Goal: Task Accomplishment & Management: Use online tool/utility

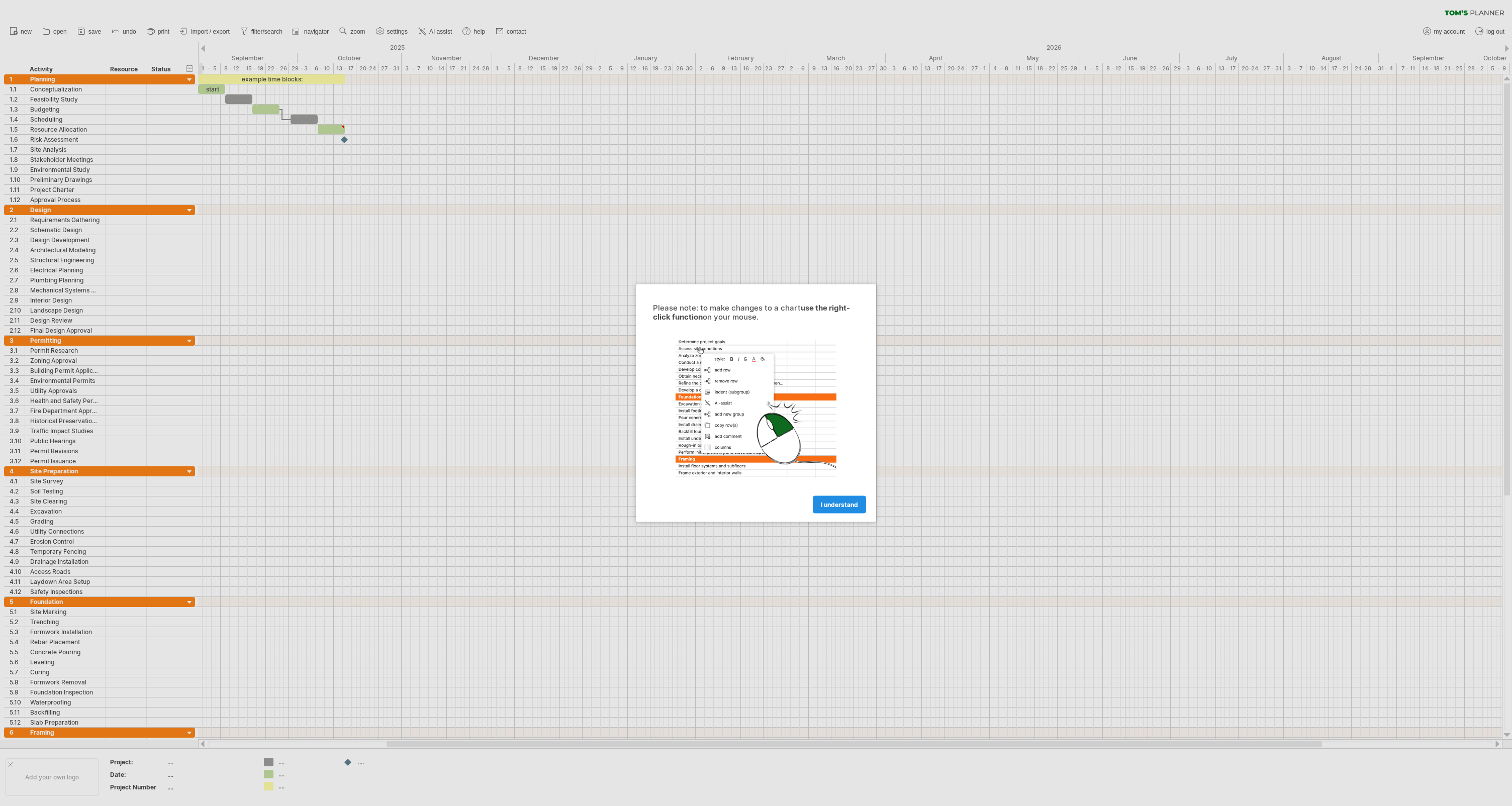
click at [834, 506] on span "I understand" at bounding box center [839, 505] width 37 height 8
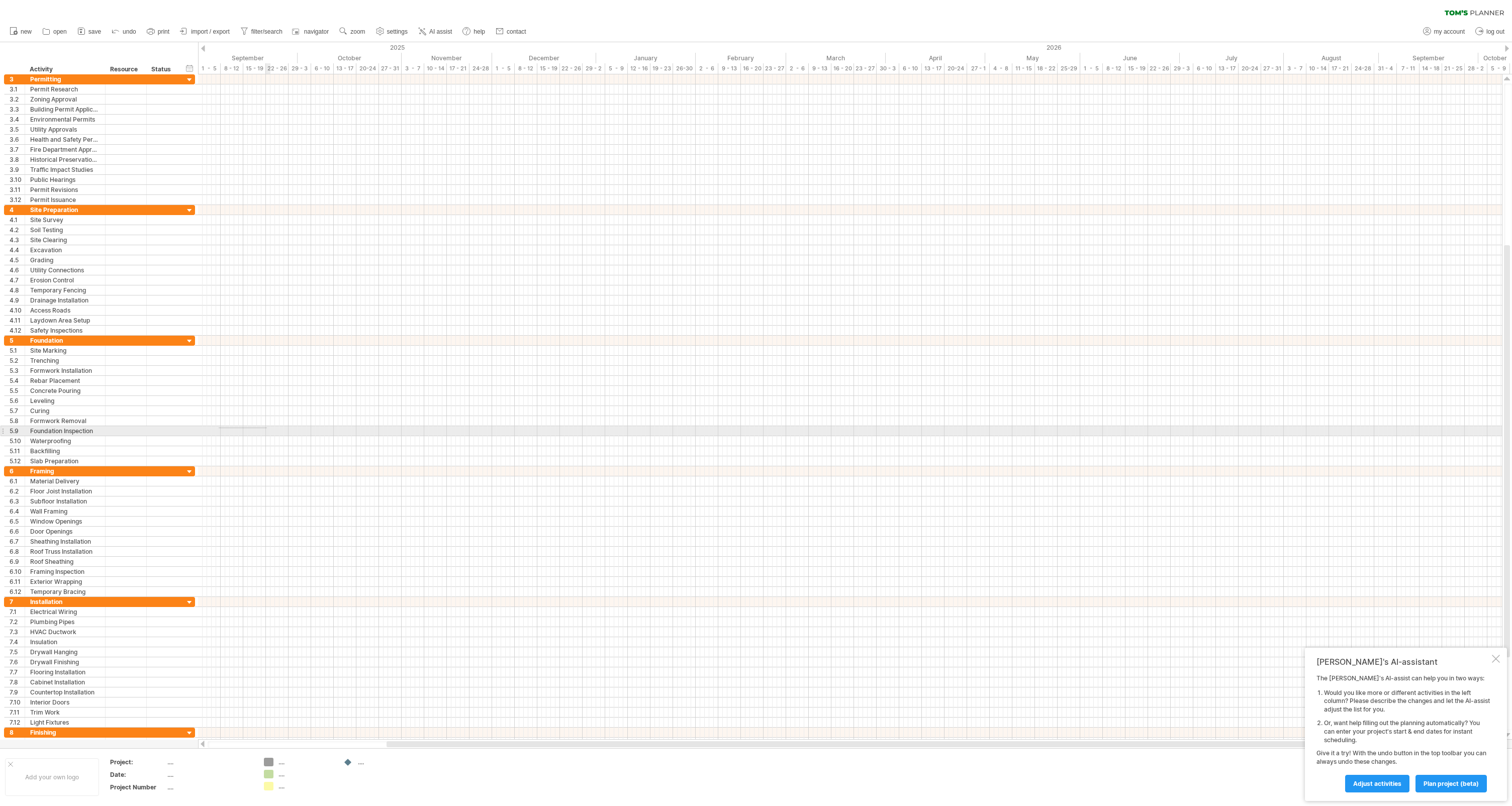
drag, startPoint x: 218, startPoint y: 428, endPoint x: 273, endPoint y: 427, distance: 55.0
click at [273, 427] on div at bounding box center [850, 431] width 1304 height 10
click at [270, 428] on div at bounding box center [850, 431] width 1304 height 10
click at [254, 433] on div at bounding box center [850, 431] width 1304 height 10
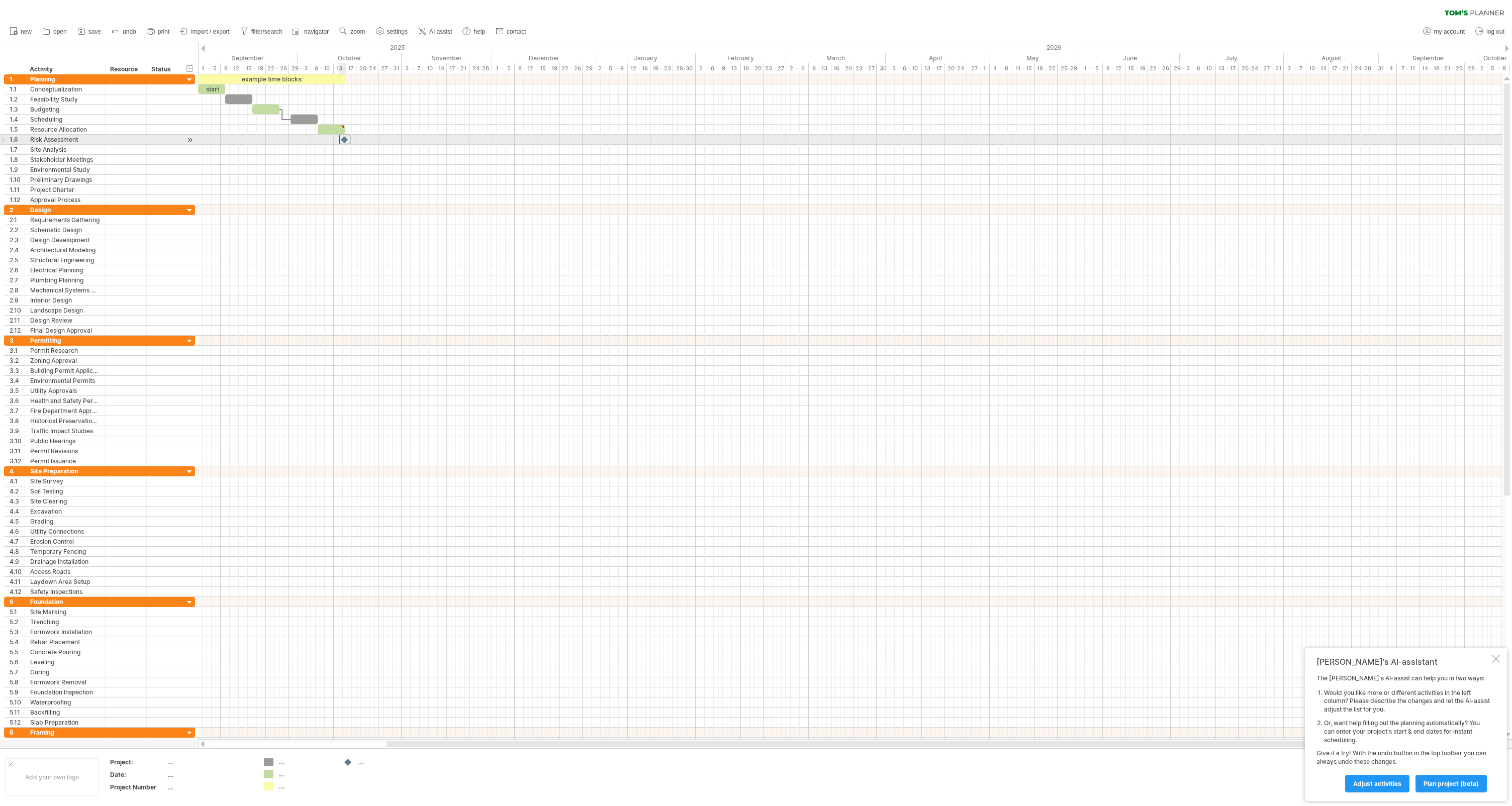
click at [346, 140] on div at bounding box center [345, 140] width 11 height 10
click at [347, 140] on div at bounding box center [345, 140] width 11 height 10
click at [347, 140] on div at bounding box center [345, 140] width 10 height 10
click at [1447, 34] on span "my account" at bounding box center [1449, 32] width 31 height 7
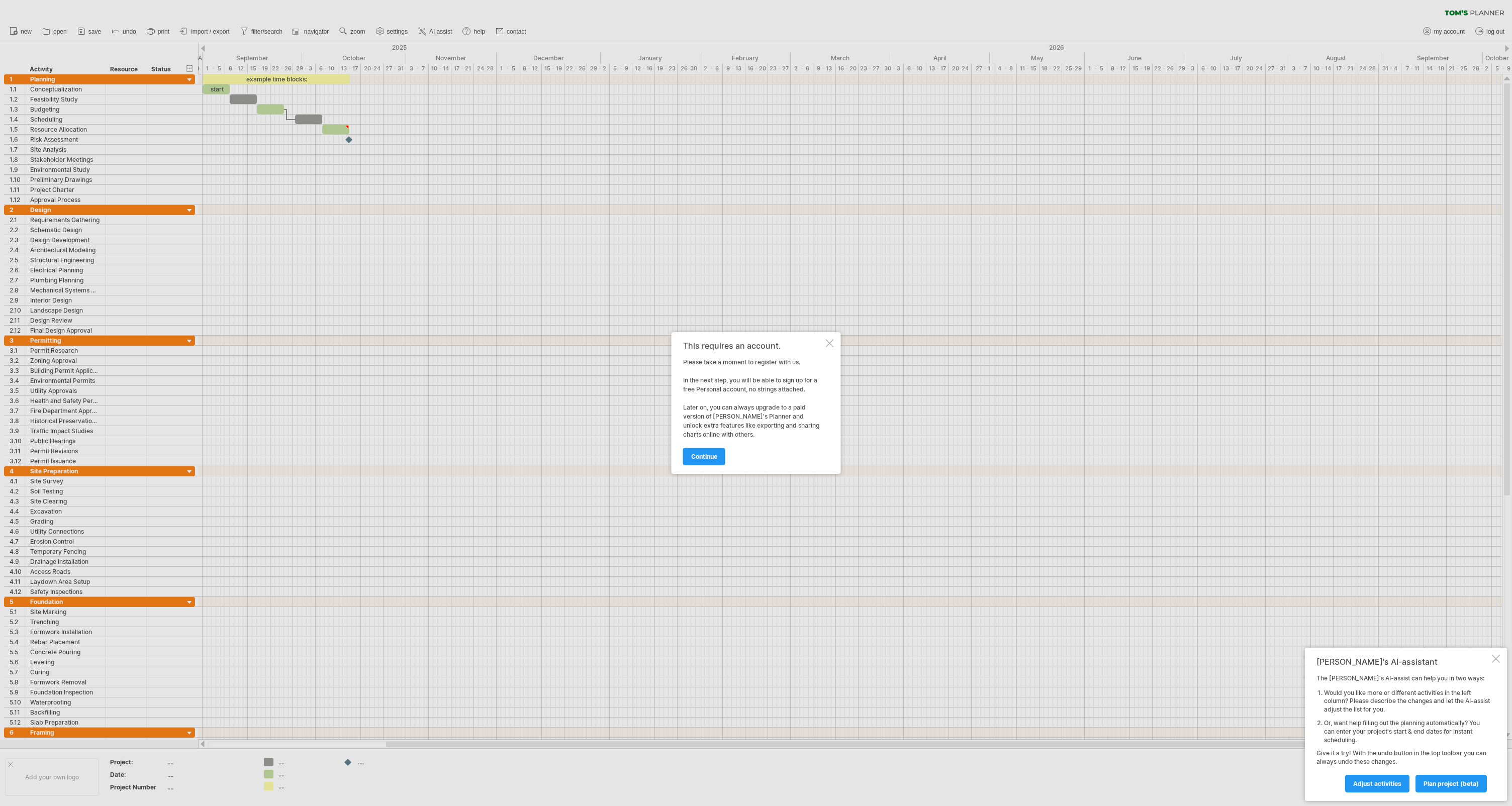
click at [321, 132] on div at bounding box center [756, 403] width 1512 height 806
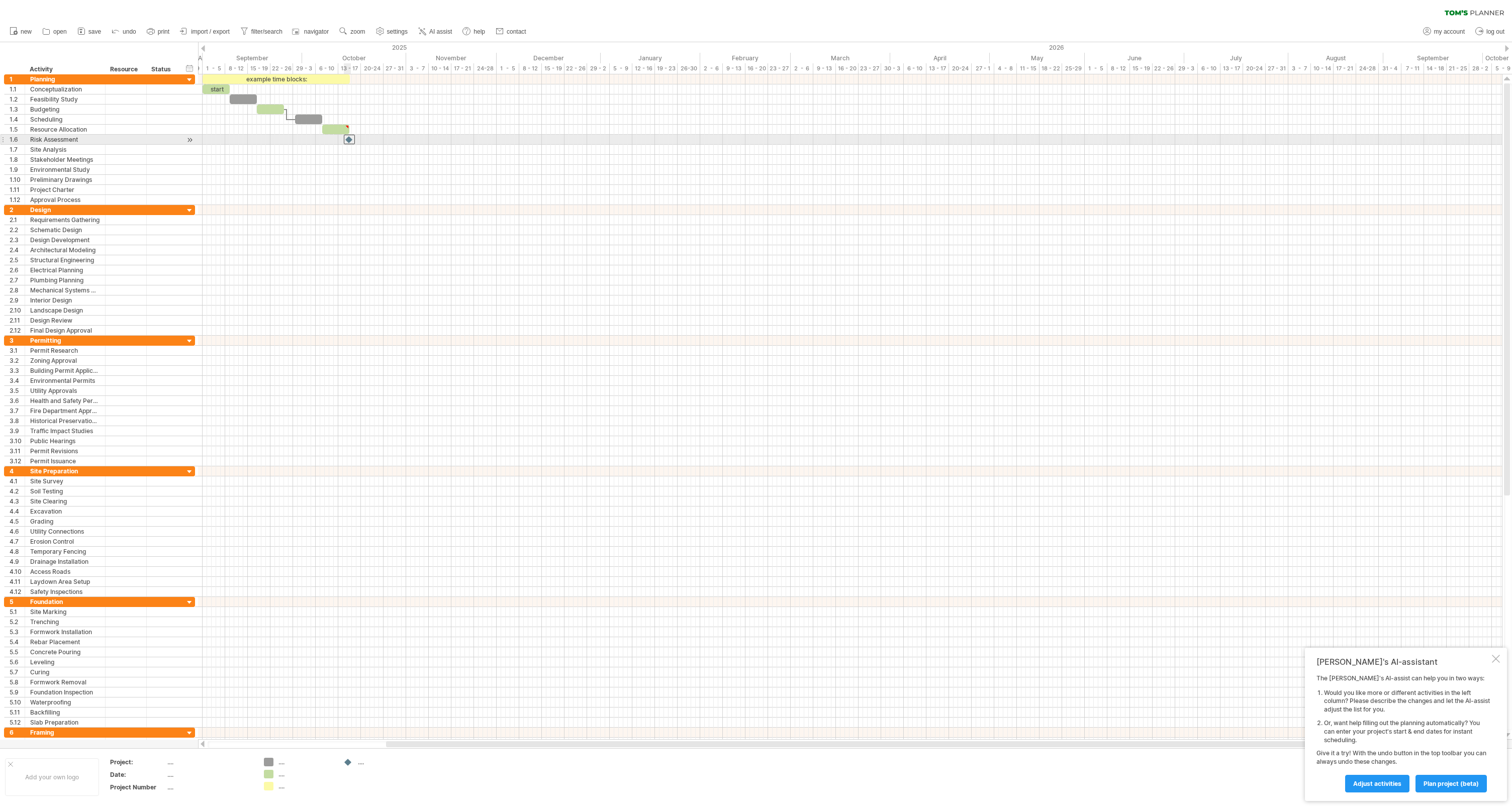
click at [349, 141] on div at bounding box center [350, 140] width 11 height 10
drag, startPoint x: 349, startPoint y: 141, endPoint x: 360, endPoint y: 140, distance: 11.0
click at [360, 140] on div at bounding box center [361, 140] width 11 height 10
click at [366, 140] on div at bounding box center [850, 140] width 1304 height 10
drag, startPoint x: 356, startPoint y: 139, endPoint x: 348, endPoint y: 139, distance: 8.0
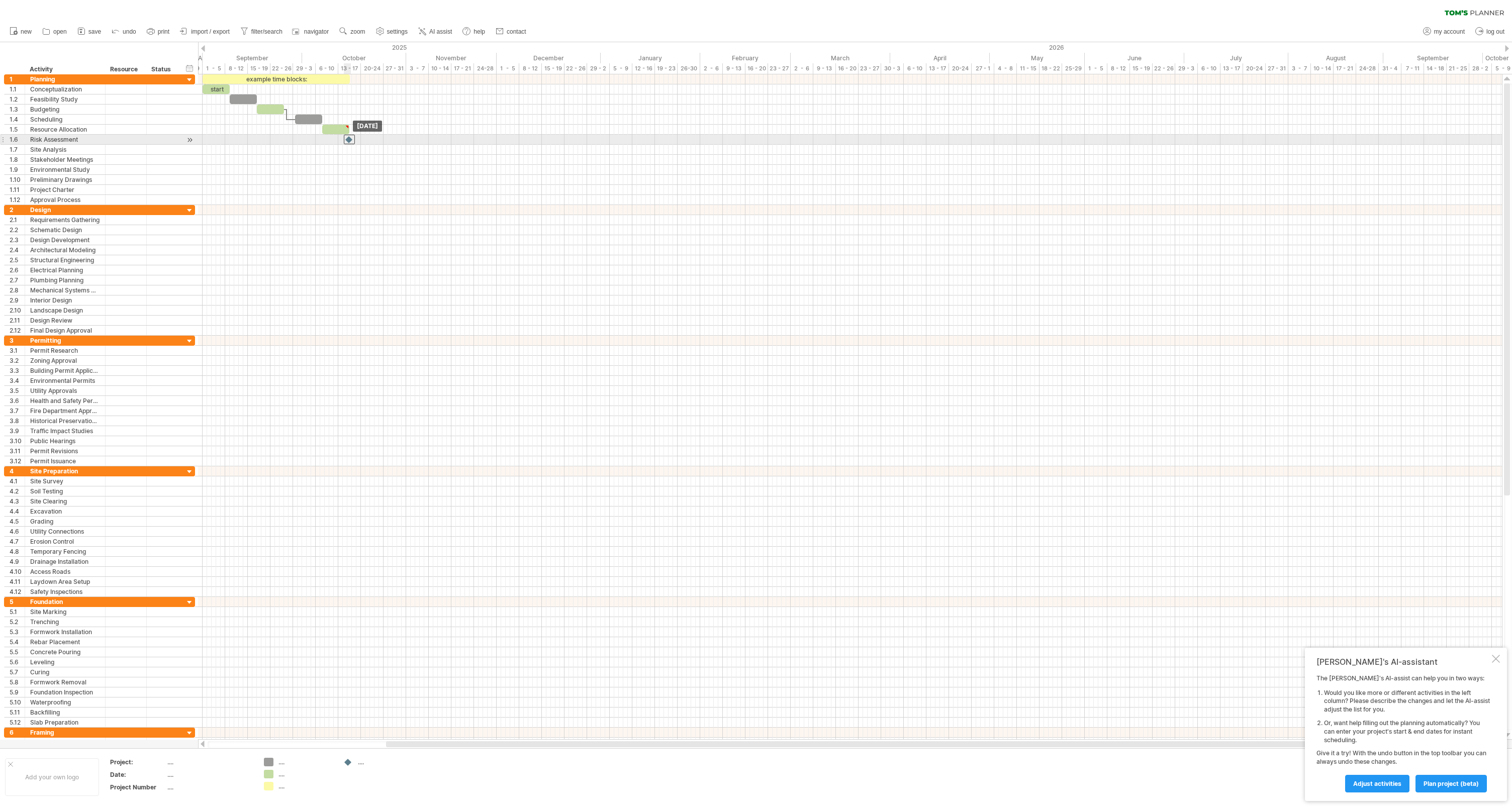
click at [348, 139] on div at bounding box center [350, 140] width 11 height 10
click at [1497, 661] on div at bounding box center [1495, 659] width 8 height 8
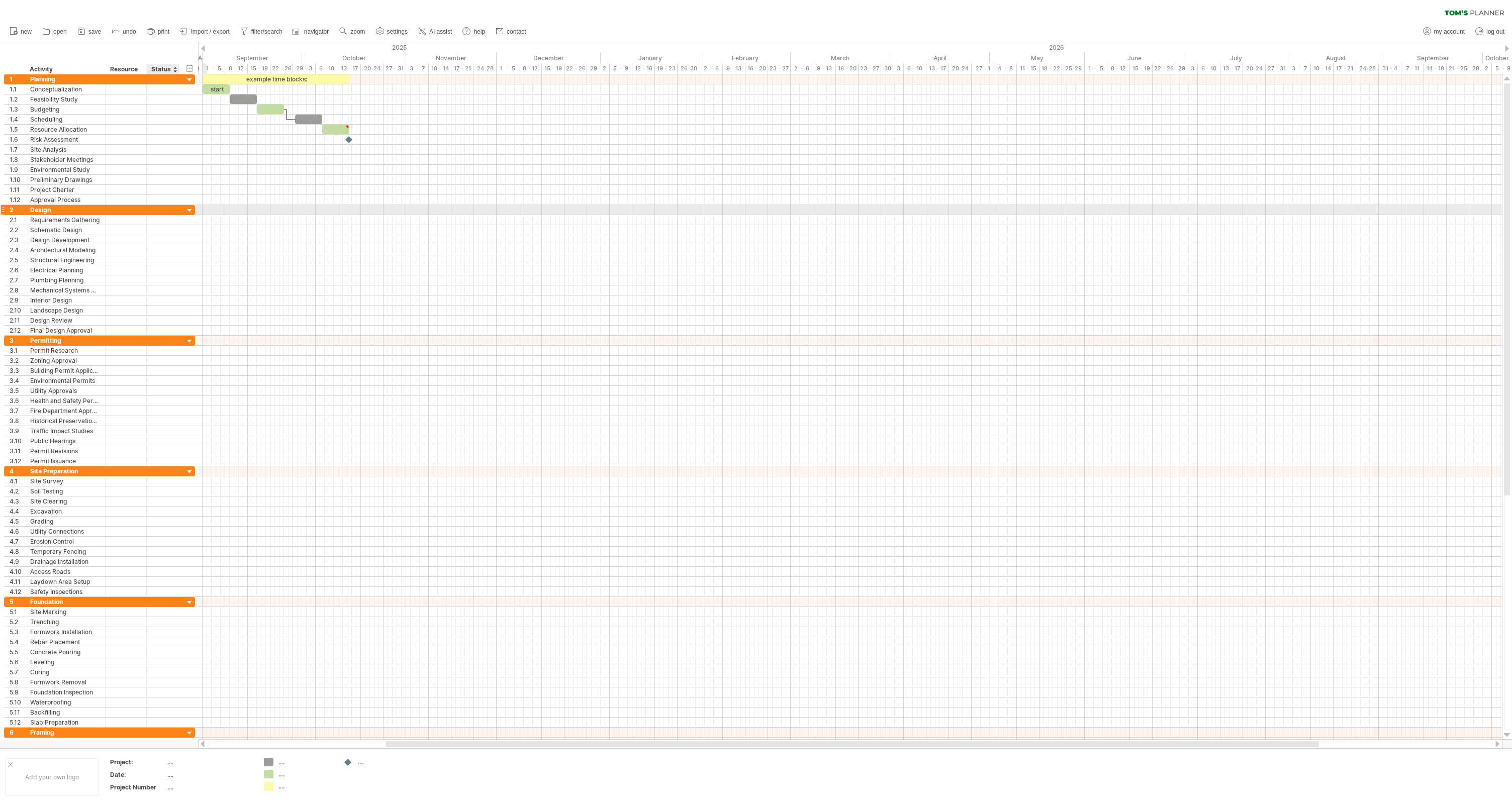
click at [191, 211] on div at bounding box center [190, 211] width 10 height 10
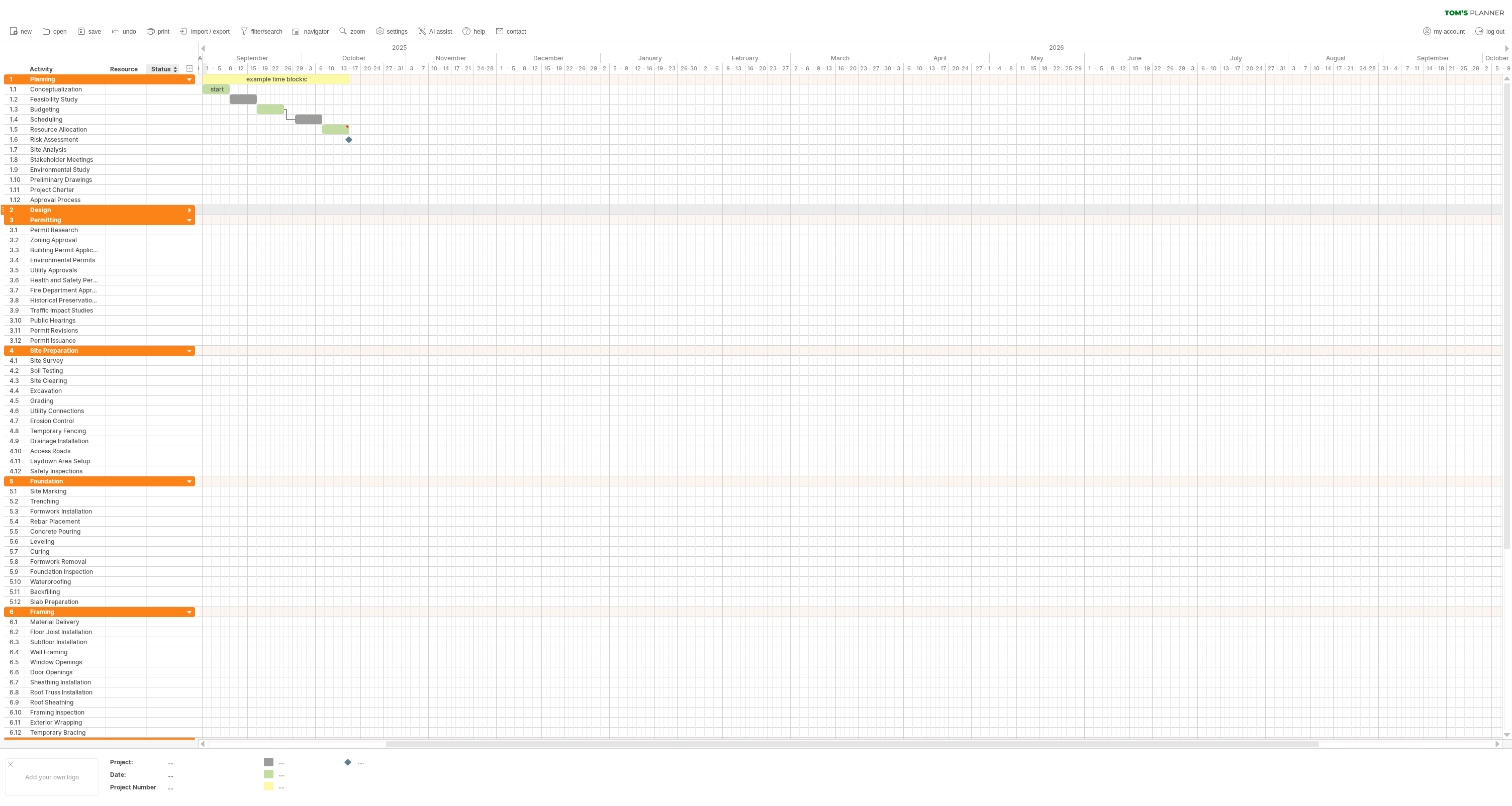
click at [190, 211] on div at bounding box center [190, 211] width 10 height 10
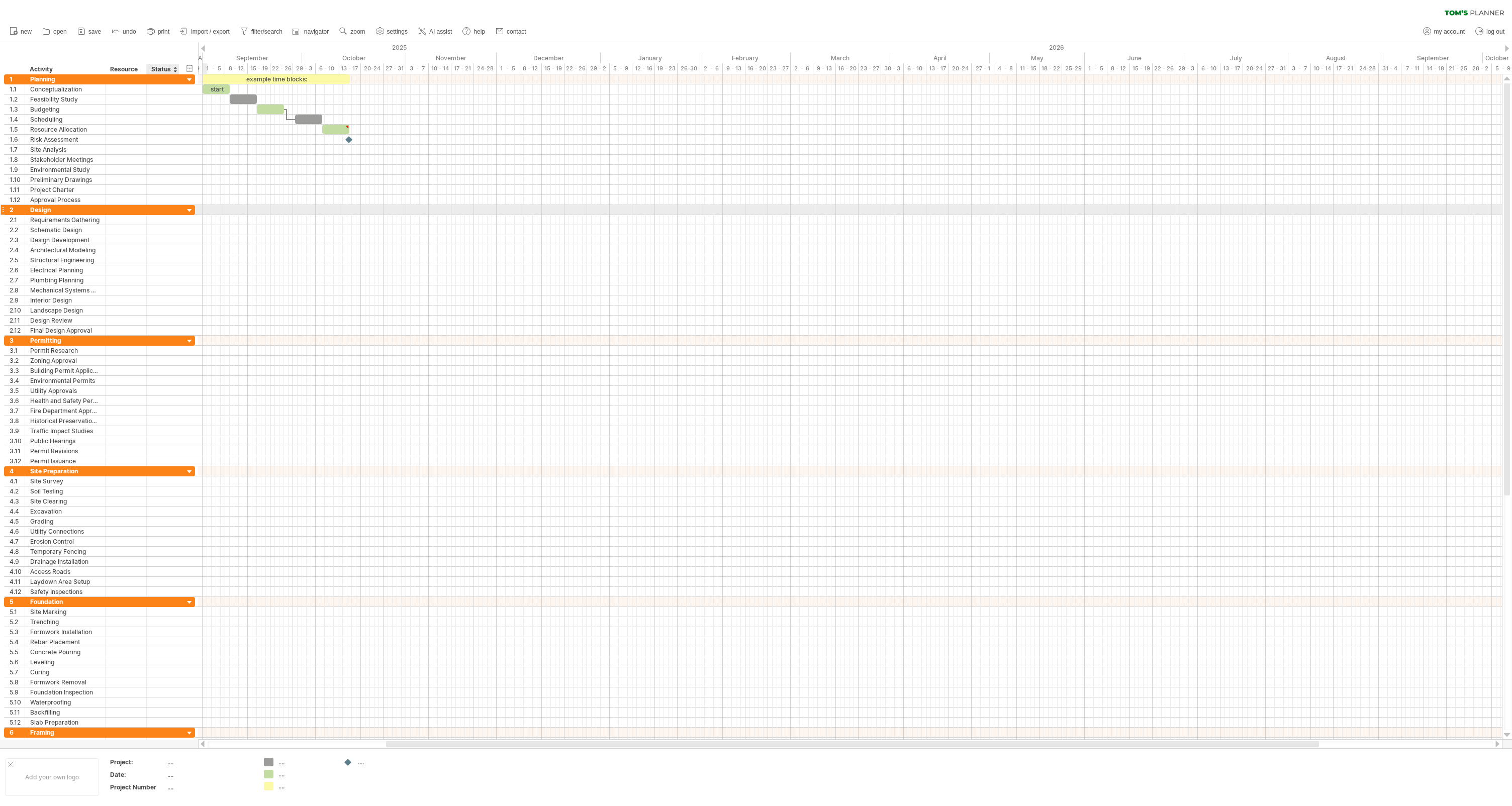
click at [190, 211] on div at bounding box center [190, 211] width 10 height 10
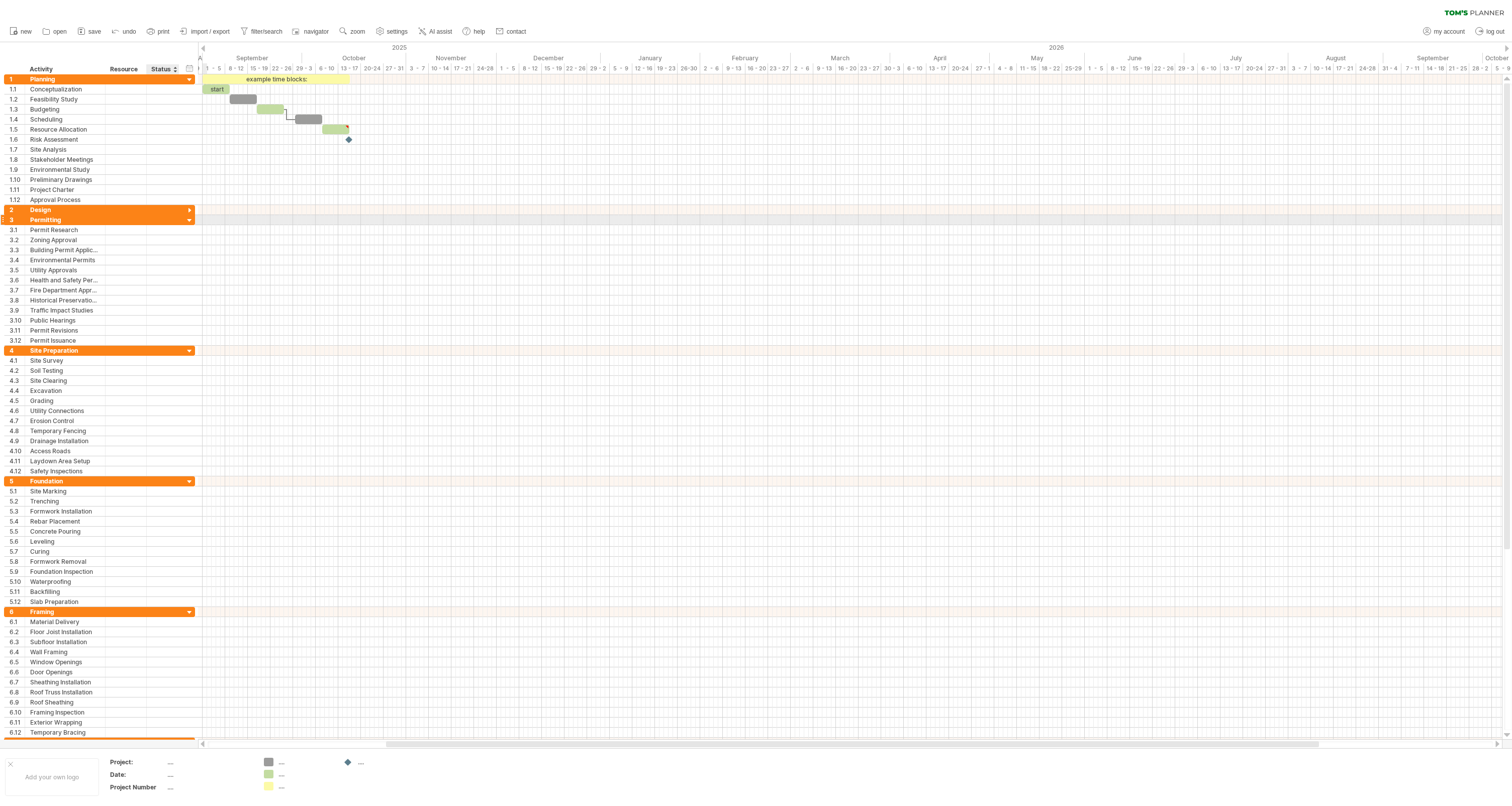
click at [190, 220] on div at bounding box center [190, 221] width 10 height 10
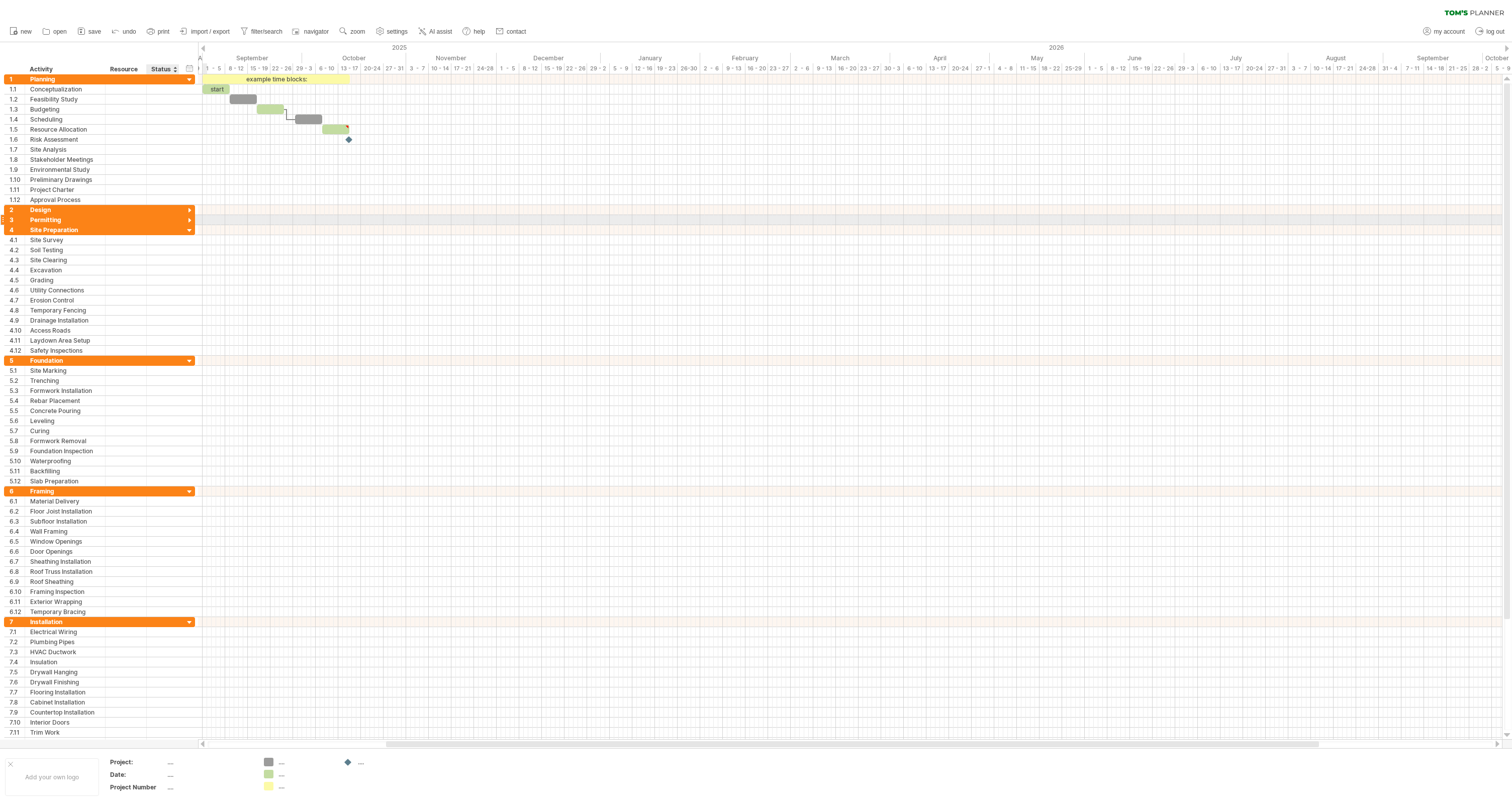
click at [192, 216] on div "**********" at bounding box center [100, 220] width 191 height 10
click at [190, 218] on div at bounding box center [190, 221] width 10 height 10
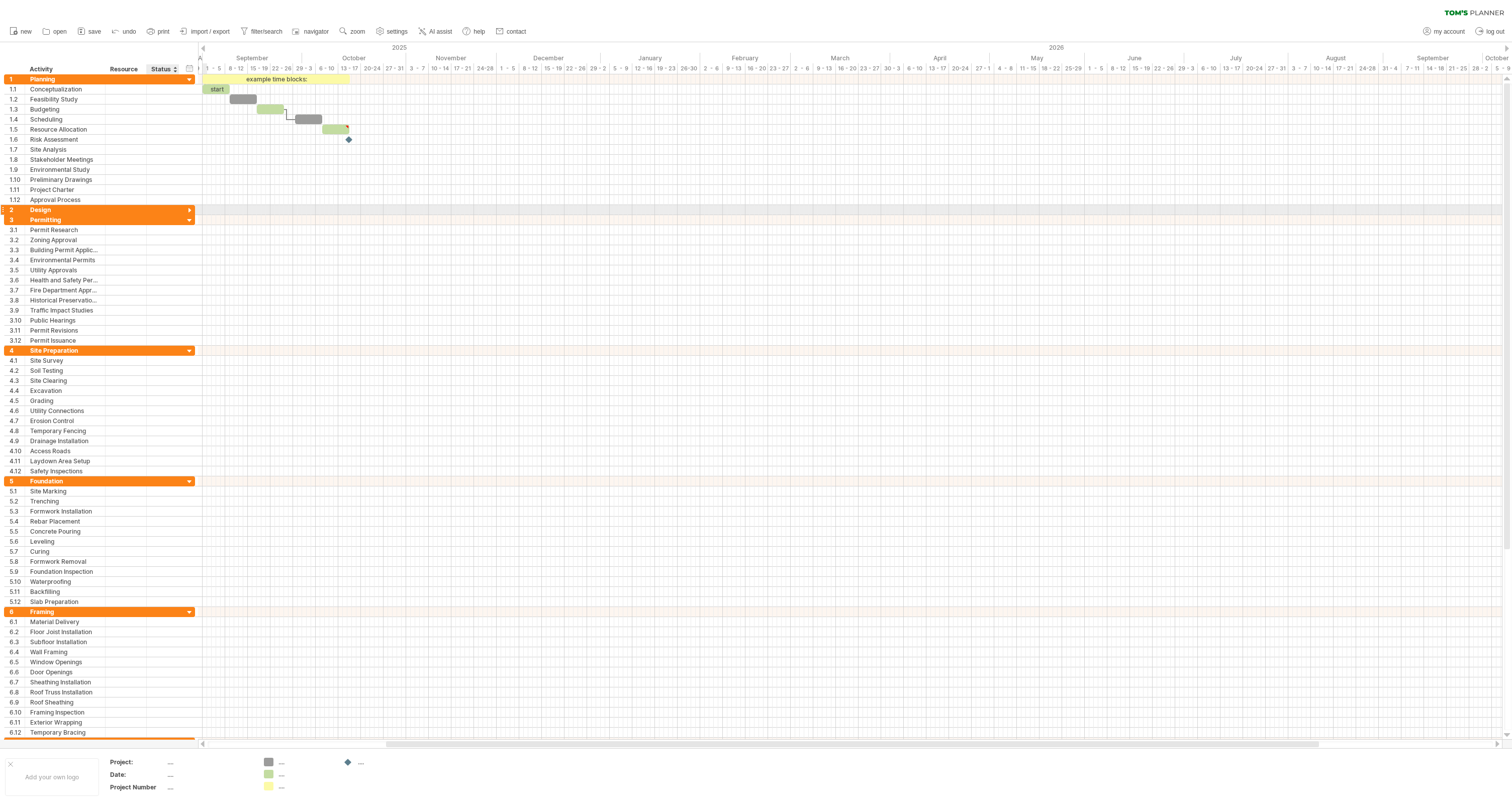
click at [188, 209] on div at bounding box center [190, 211] width 10 height 10
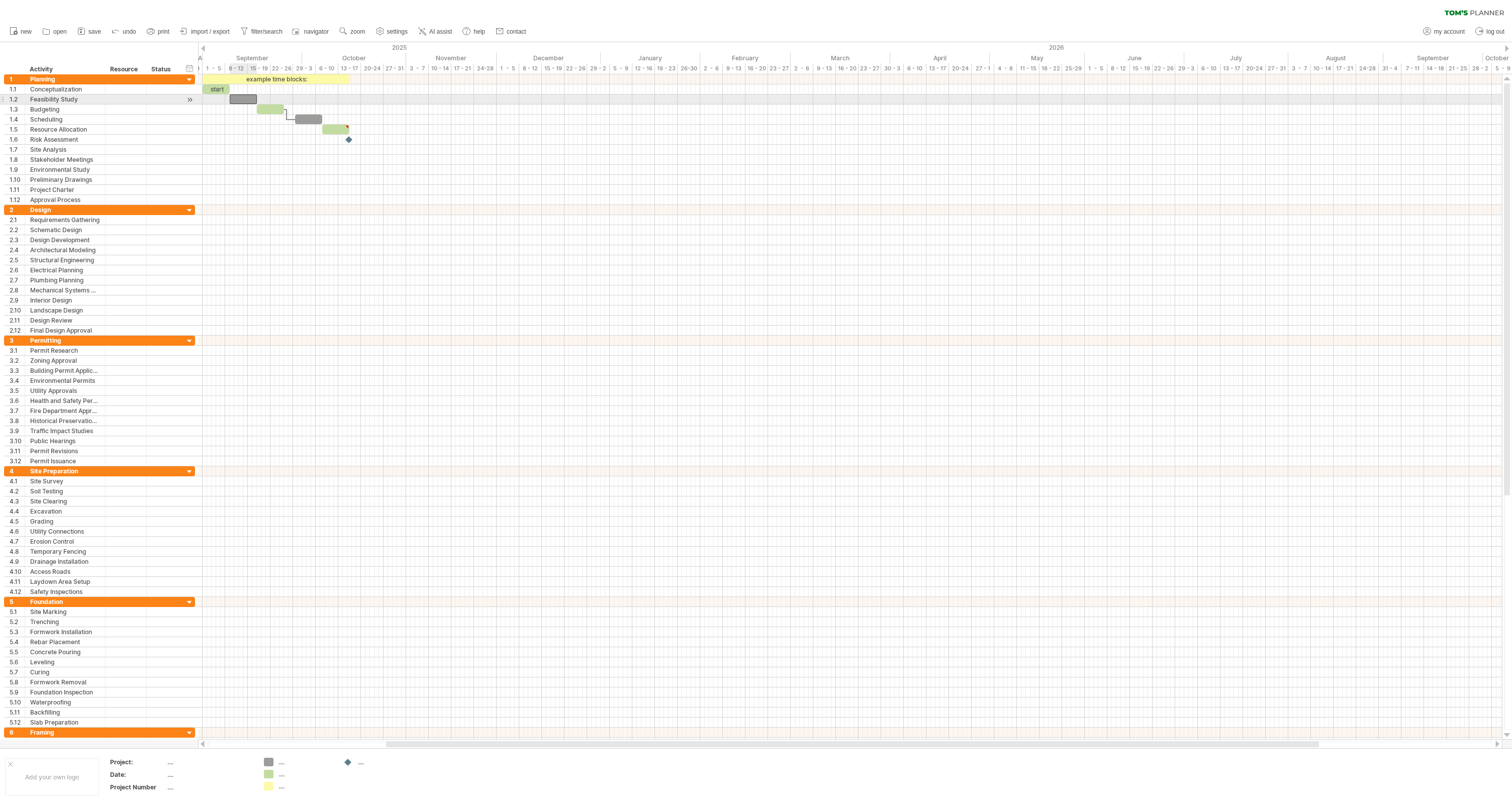
click at [243, 103] on div at bounding box center [243, 100] width 27 height 10
click at [130, 37] on link "undo" at bounding box center [124, 32] width 30 height 13
click at [143, 142] on div at bounding box center [145, 140] width 5 height 10
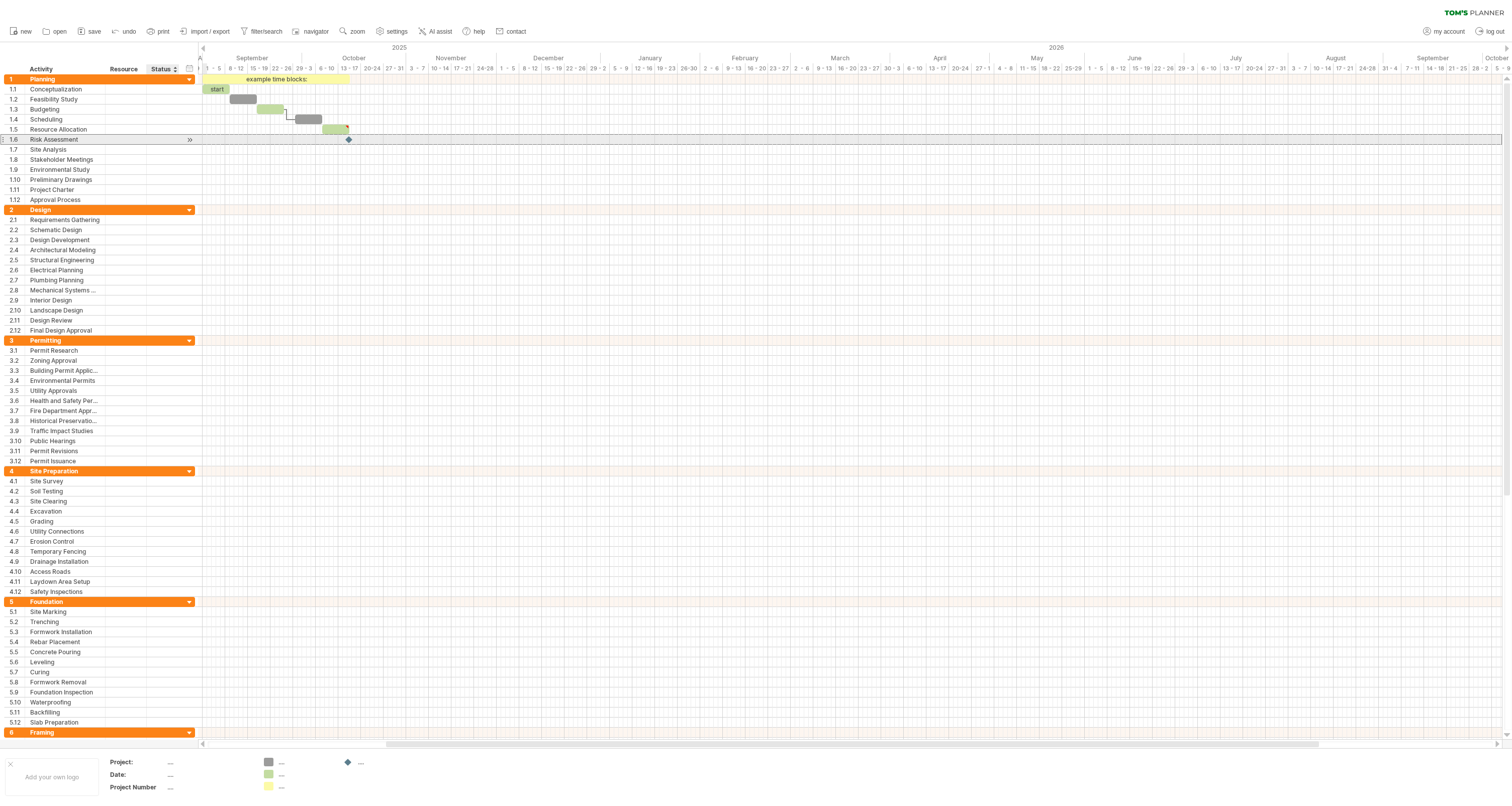
click at [195, 140] on div "**********" at bounding box center [100, 139] width 191 height 11
click at [190, 139] on div at bounding box center [190, 140] width 10 height 11
click at [206, 138] on div at bounding box center [204, 140] width 10 height 10
click at [206, 138] on div at bounding box center [204, 140] width 11 height 10
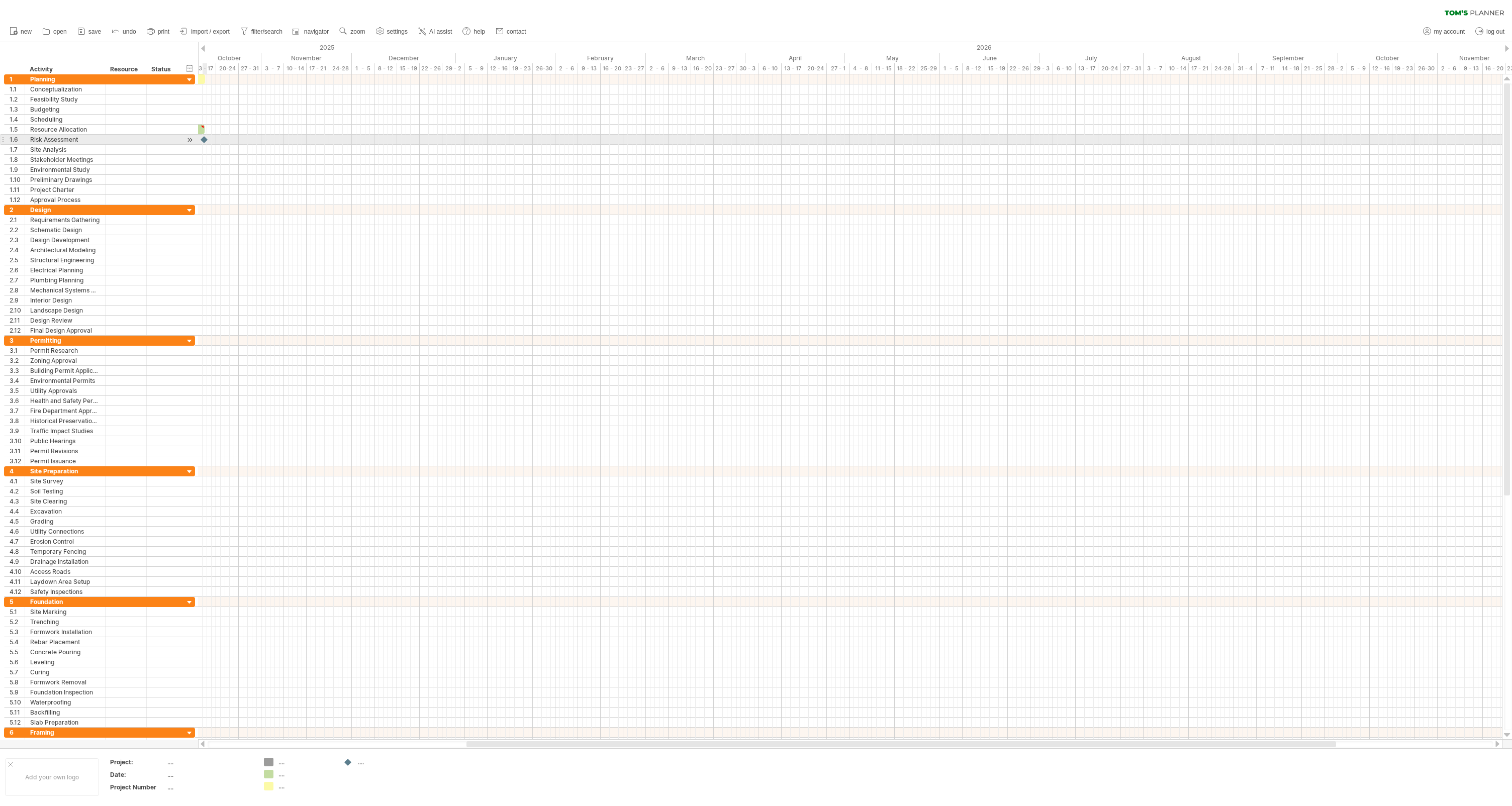
click at [206, 138] on div at bounding box center [204, 140] width 10 height 10
click at [204, 140] on div at bounding box center [204, 140] width 11 height 10
drag, startPoint x: 209, startPoint y: 139, endPoint x: 236, endPoint y: 142, distance: 27.2
click at [236, 142] on div at bounding box center [232, 140] width 11 height 10
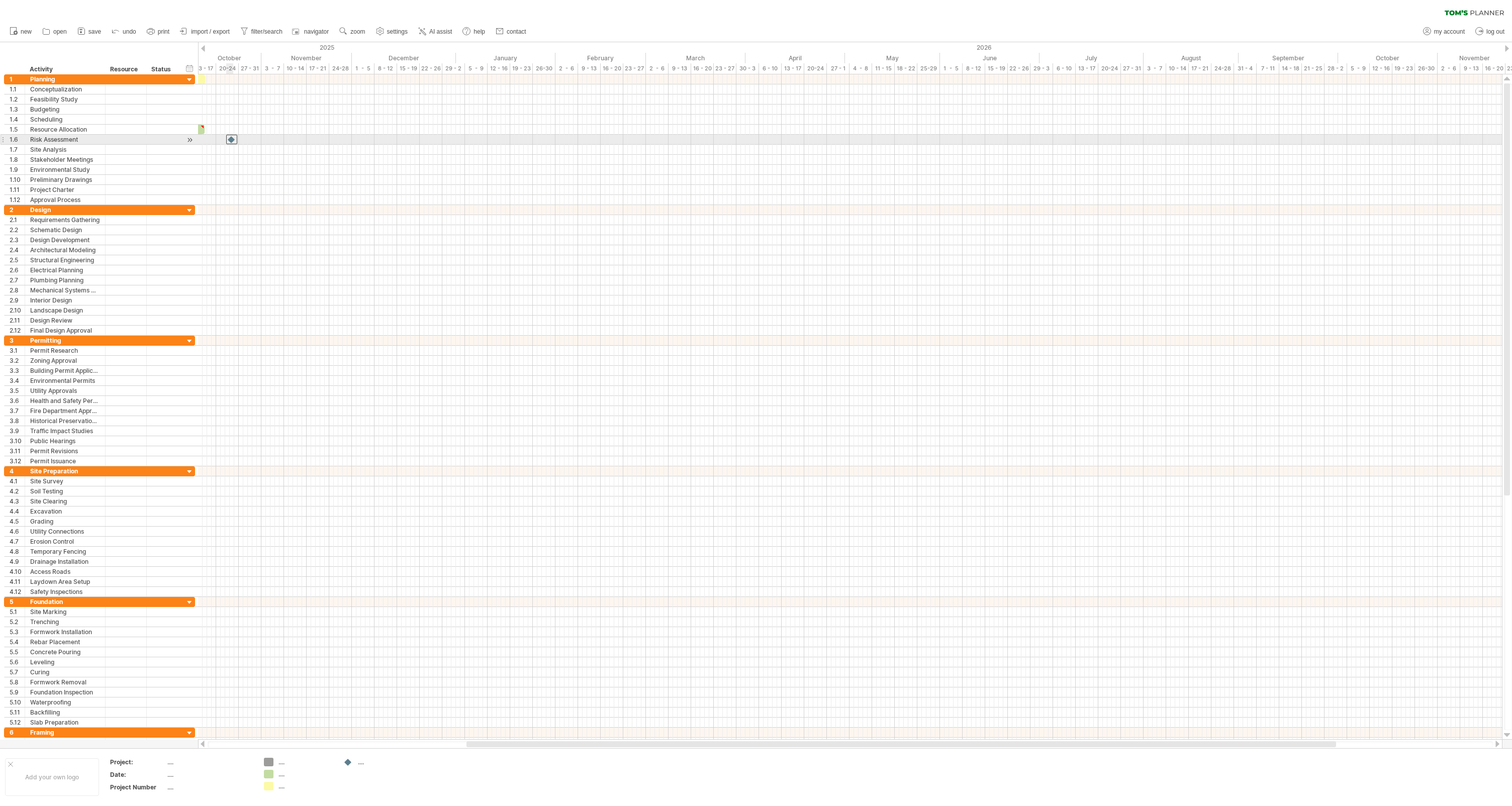
click at [236, 142] on div at bounding box center [232, 140] width 11 height 10
drag, startPoint x: 233, startPoint y: 140, endPoint x: 205, endPoint y: 140, distance: 28.0
click at [205, 140] on div at bounding box center [204, 140] width 11 height 10
click at [190, 67] on div "hide start/end/duration show start/end/duration" at bounding box center [190, 67] width 10 height 11
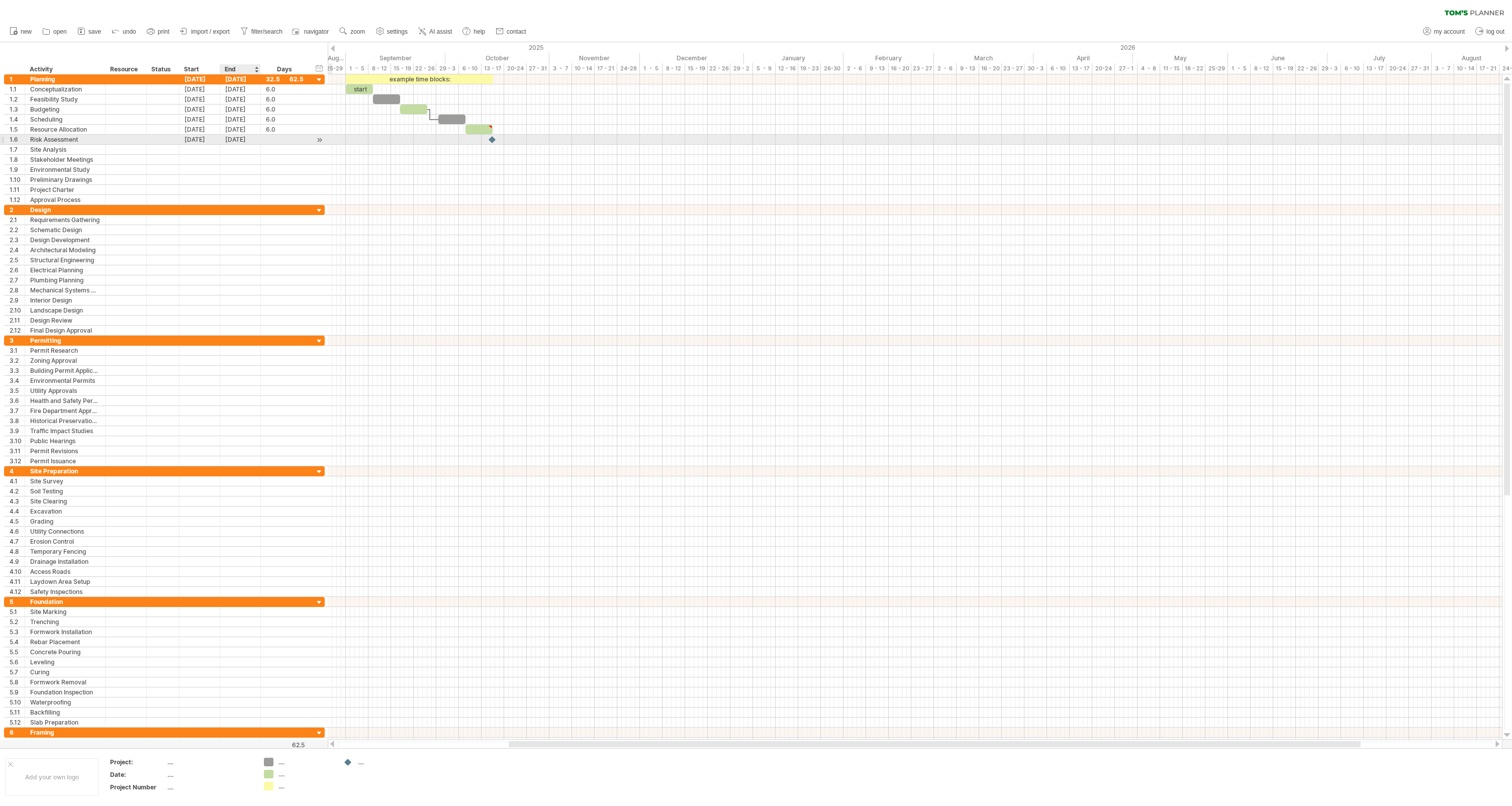
click at [235, 138] on div "[DATE]" at bounding box center [240, 140] width 41 height 10
click at [289, 207] on link "23" at bounding box center [288, 210] width 10 height 10
click at [269, 136] on div at bounding box center [285, 140] width 38 height 10
type input "*"
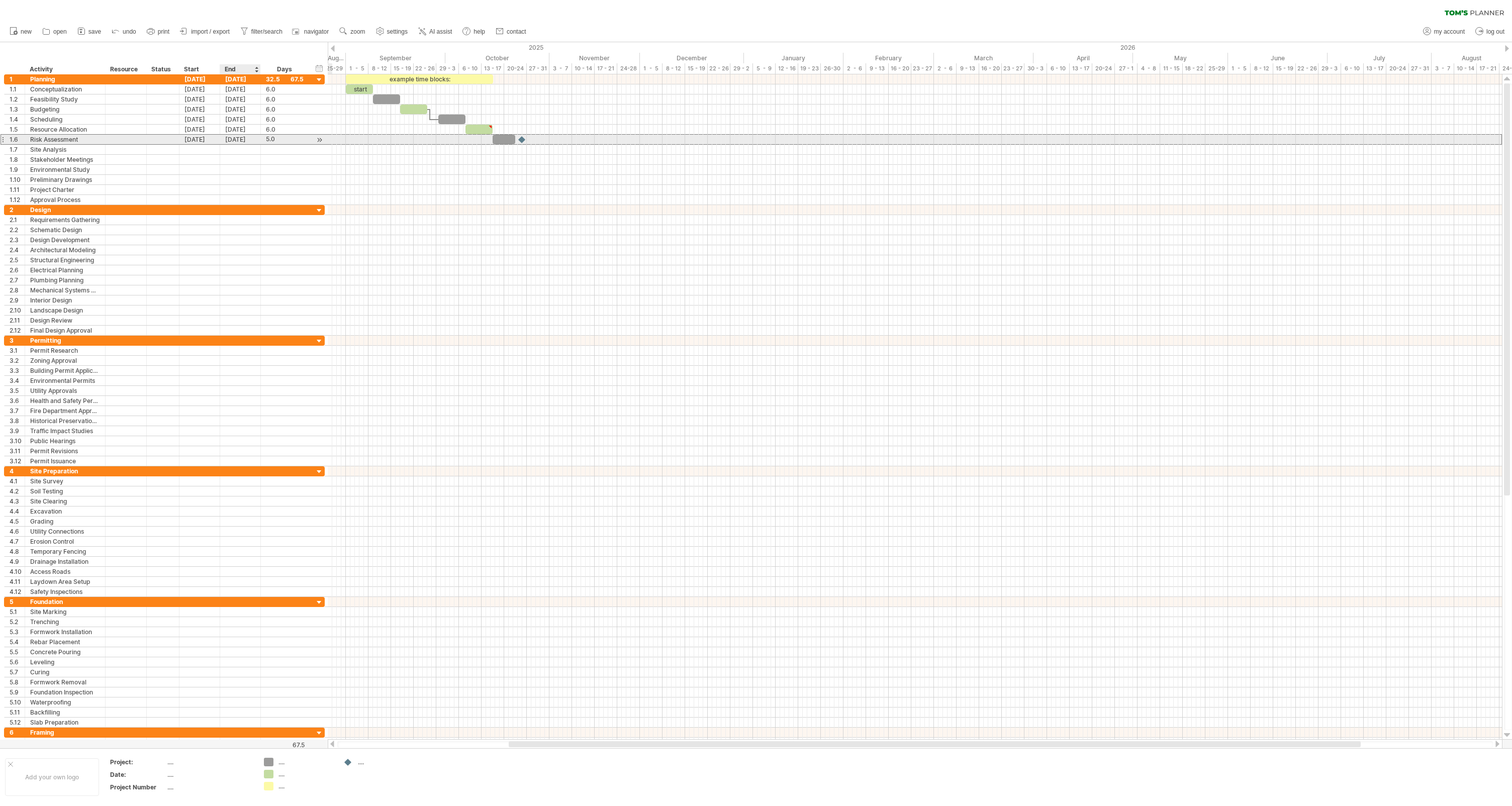
scroll to position [0, 0]
click at [243, 135] on div "[DATE]" at bounding box center [240, 140] width 41 height 10
click at [286, 209] on link "23" at bounding box center [288, 210] width 10 height 10
drag, startPoint x: 521, startPoint y: 139, endPoint x: 514, endPoint y: 139, distance: 7.0
click at [514, 139] on div at bounding box center [515, 140] width 11 height 10
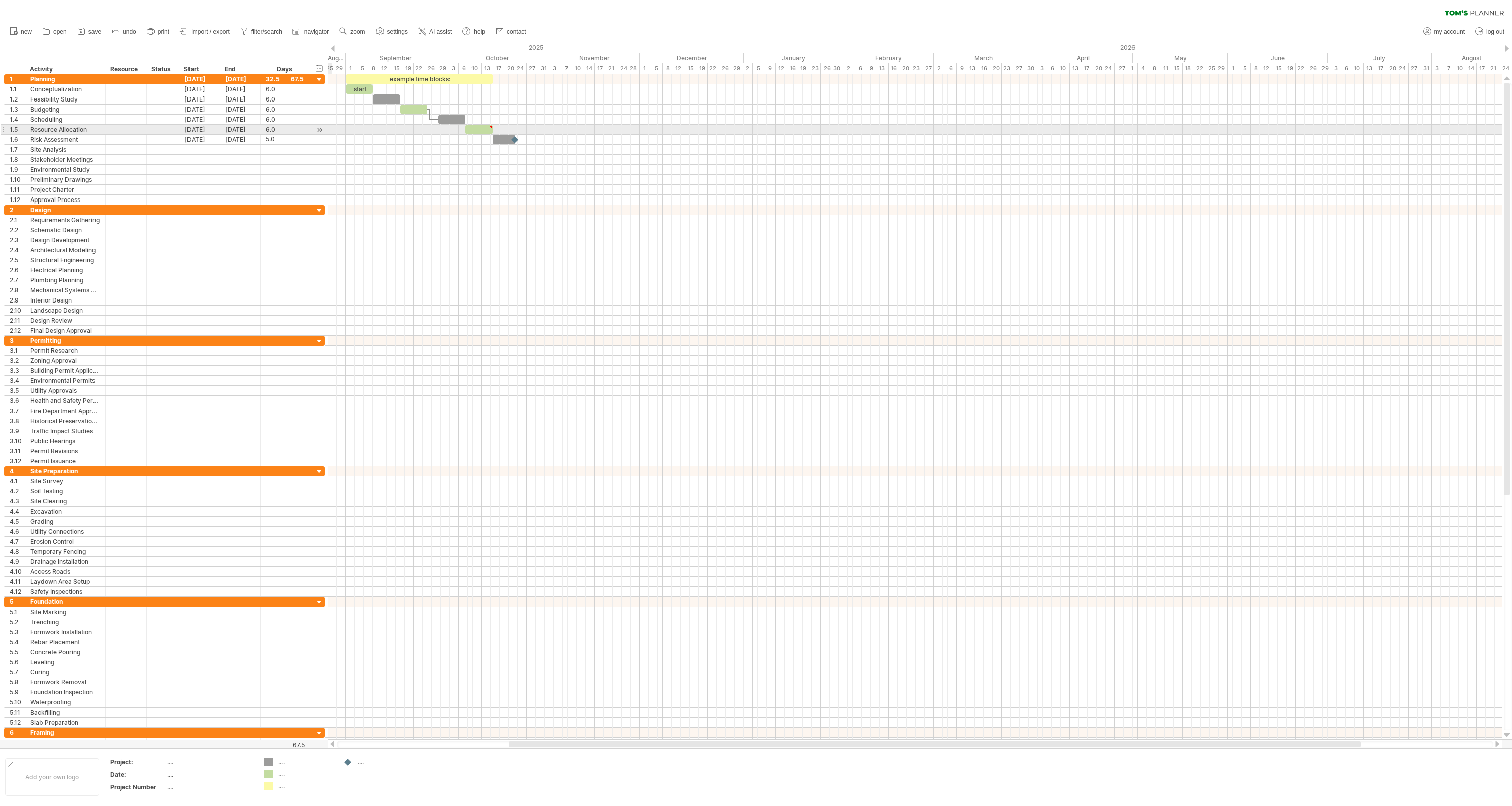
click at [319, 126] on div at bounding box center [320, 130] width 10 height 11
click at [295, 138] on div "5.0" at bounding box center [285, 140] width 38 height 10
click at [301, 81] on div "32.5" at bounding box center [285, 79] width 38 height 10
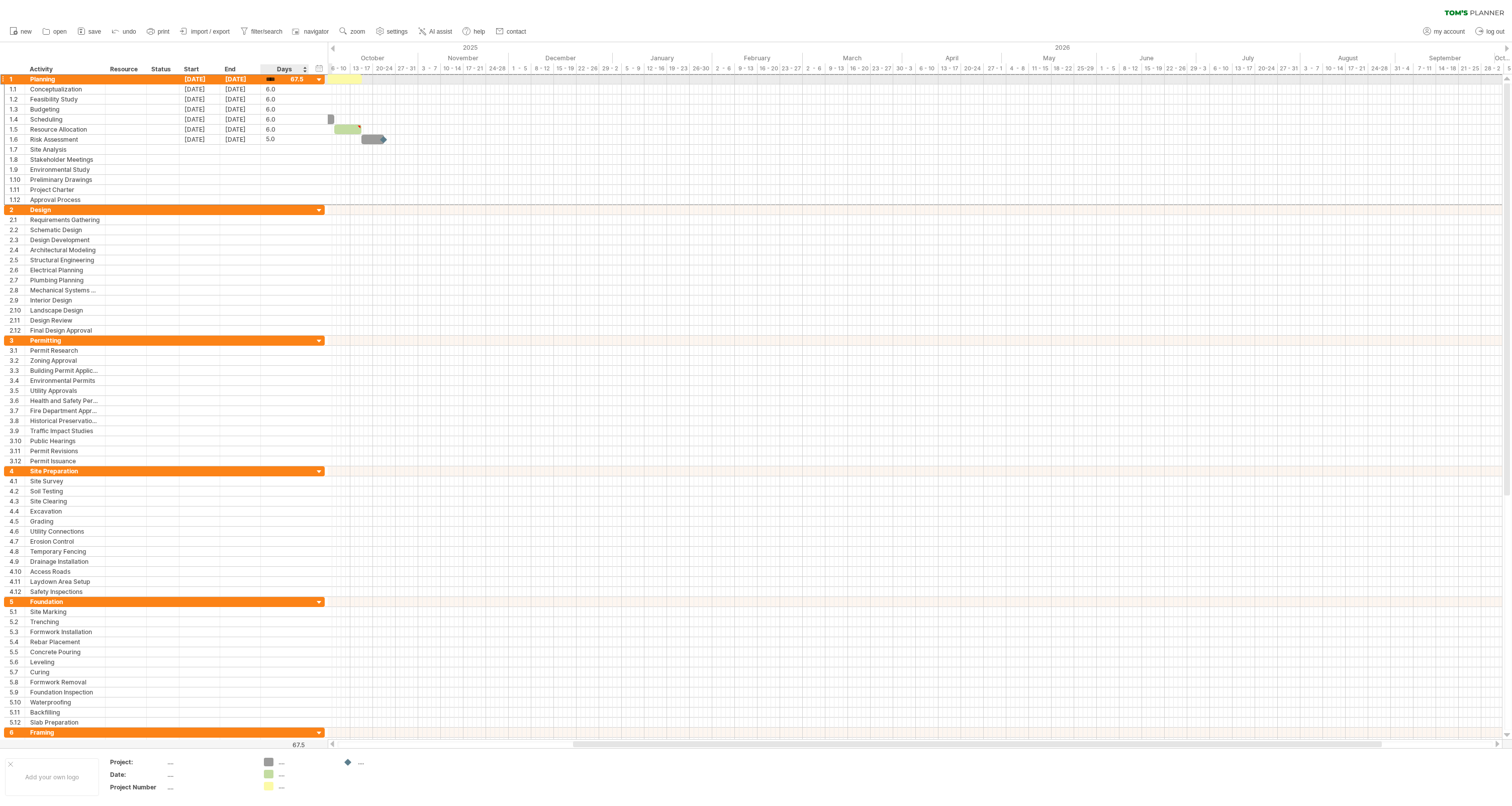
scroll to position [1, 0]
click at [386, 157] on div at bounding box center [915, 159] width 1174 height 10
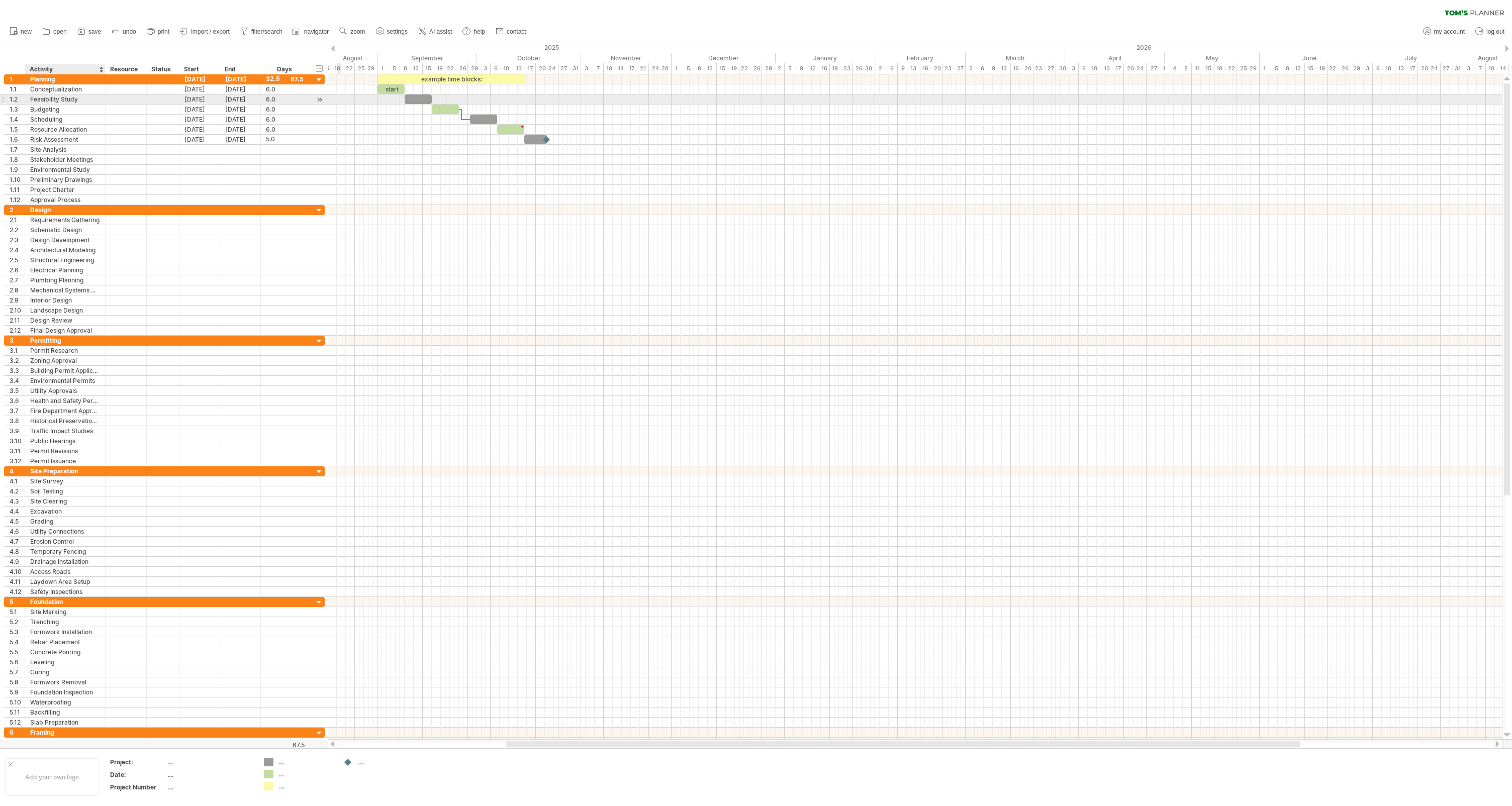
click at [51, 95] on div "Feasibility Study" at bounding box center [65, 100] width 70 height 10
click at [58, 96] on input "**********" at bounding box center [65, 100] width 70 height 10
click at [21, 103] on div at bounding box center [23, 100] width 5 height 10
click at [8, 102] on div "1.2" at bounding box center [14, 100] width 20 height 10
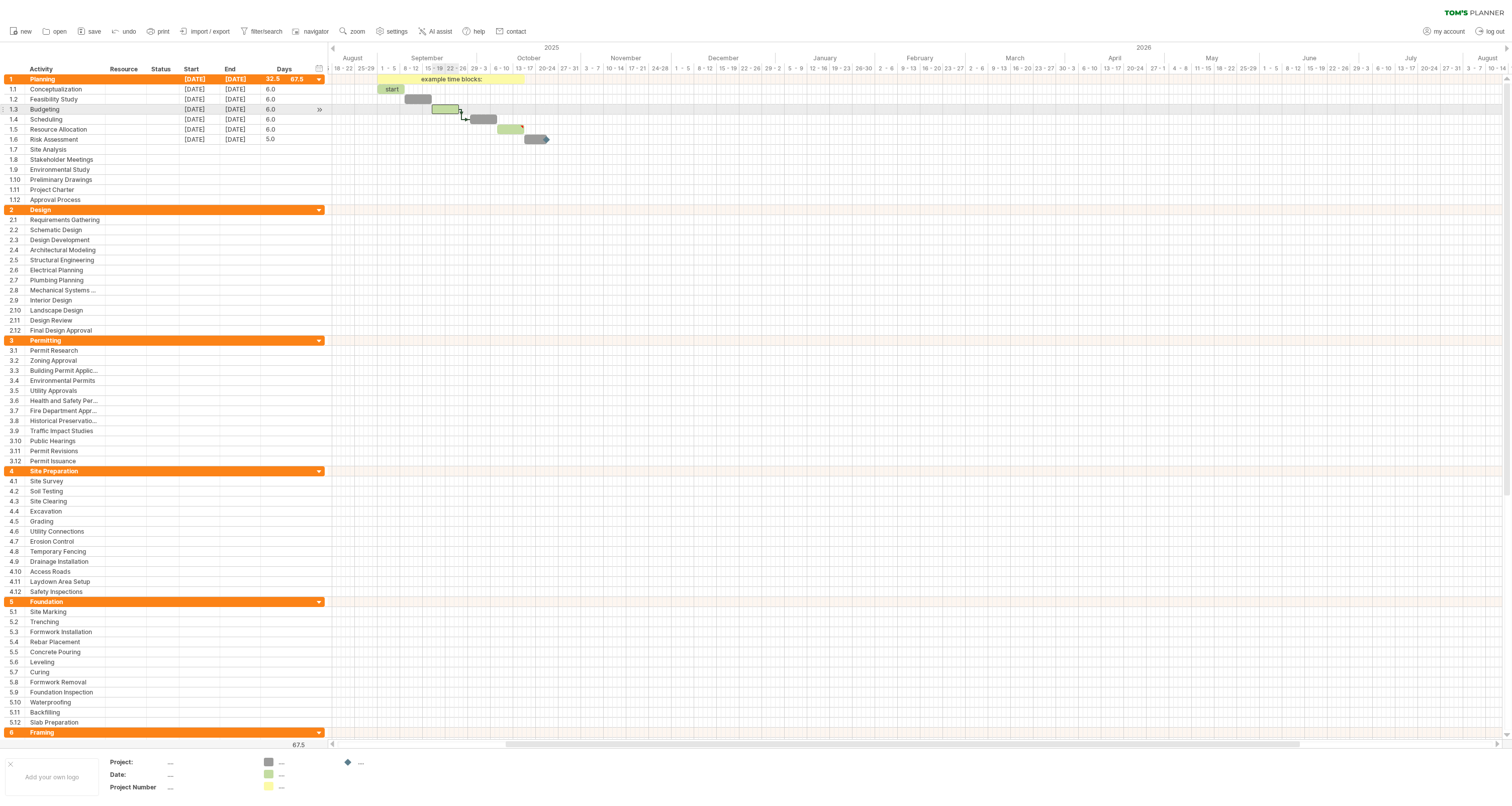
click at [435, 107] on div at bounding box center [445, 110] width 27 height 10
drag, startPoint x: 458, startPoint y: 108, endPoint x: 618, endPoint y: 104, distance: 160.0
click at [618, 105] on span at bounding box center [620, 110] width 4 height 10
drag, startPoint x: 619, startPoint y: 119, endPoint x: 551, endPoint y: 125, distance: 68.3
click at [551, 125] on div "example time blocks: start [DATE] - 41.5 days [DATE] - 21.0 days" at bounding box center [915, 407] width 1174 height 666
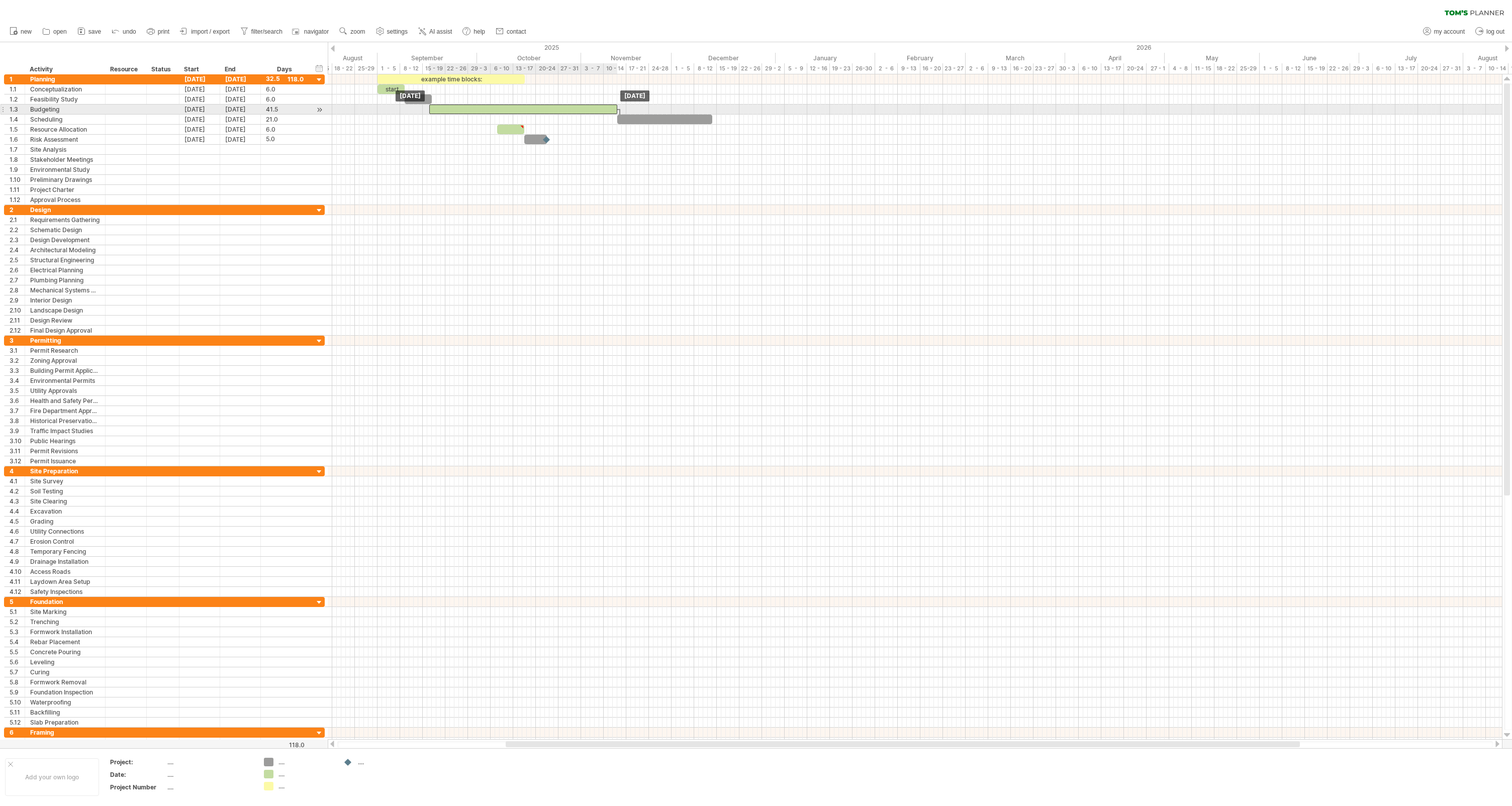
drag, startPoint x: 432, startPoint y: 112, endPoint x: 498, endPoint y: 110, distance: 66.0
click at [498, 110] on div at bounding box center [523, 110] width 188 height 10
click at [529, 143] on div at bounding box center [536, 140] width 22 height 10
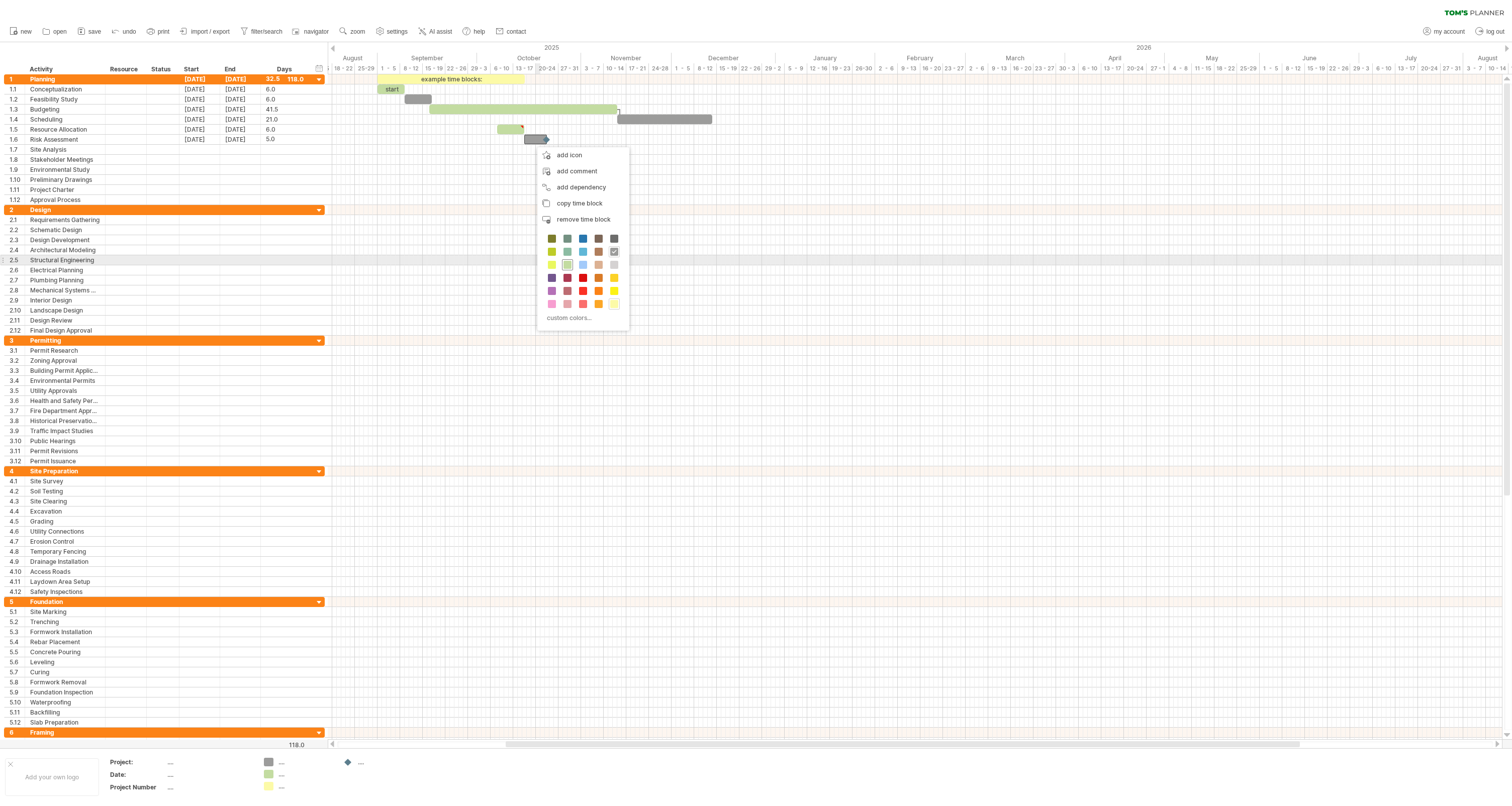
click at [565, 264] on span at bounding box center [567, 264] width 8 height 8
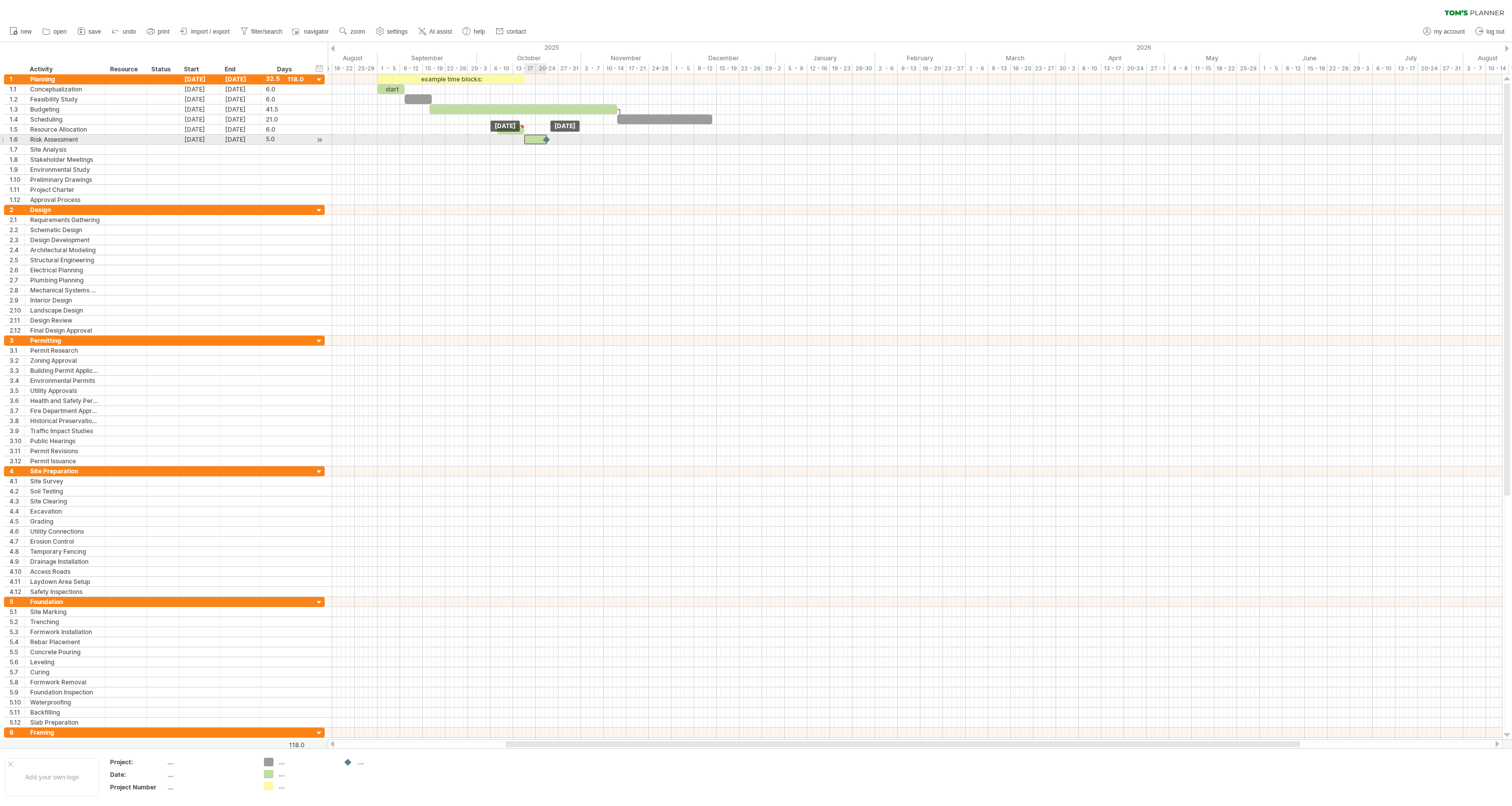
click at [535, 138] on div at bounding box center [536, 140] width 22 height 10
click at [536, 138] on div at bounding box center [536, 140] width 22 height 10
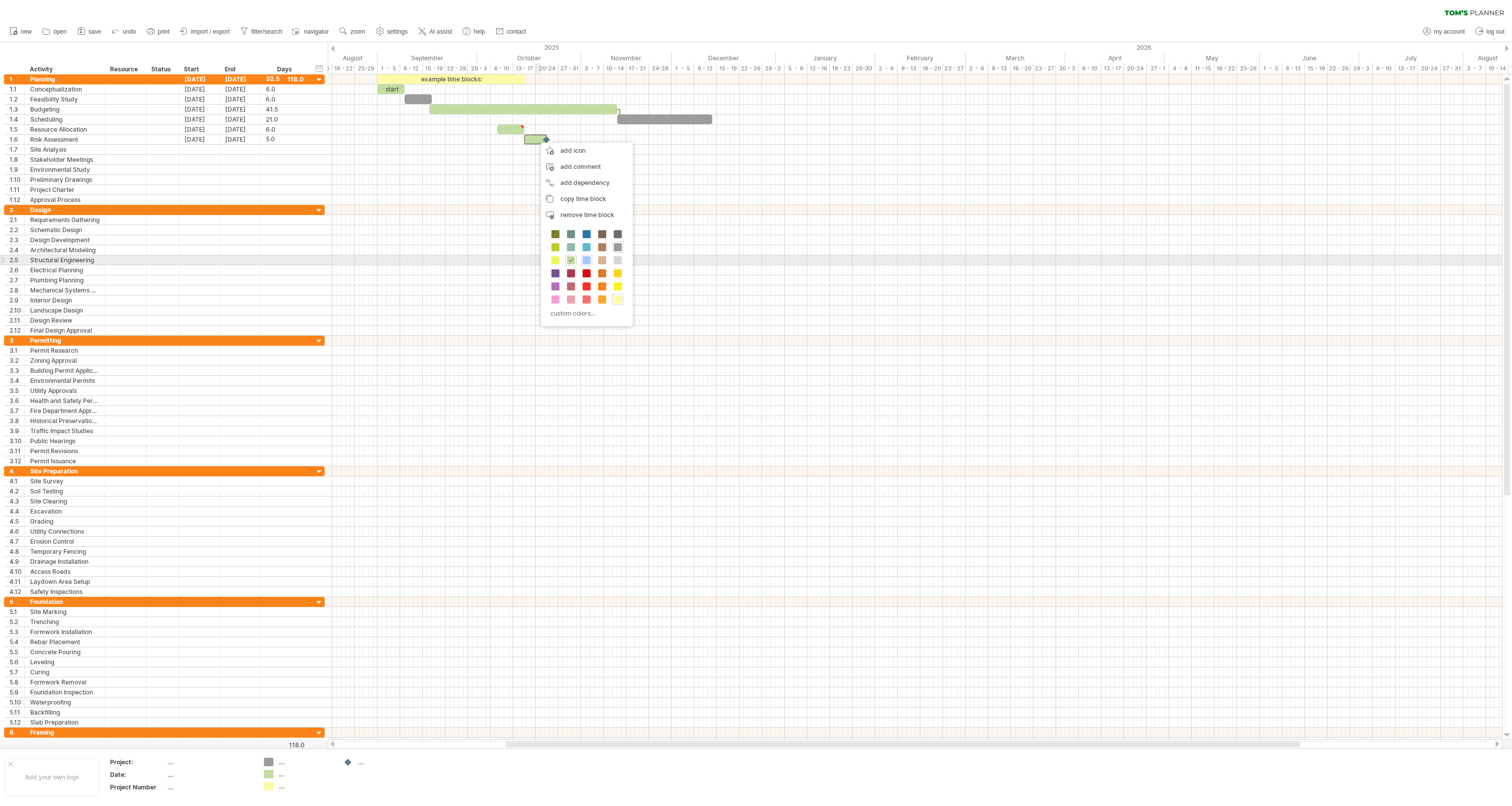
click at [584, 260] on span at bounding box center [586, 260] width 8 height 8
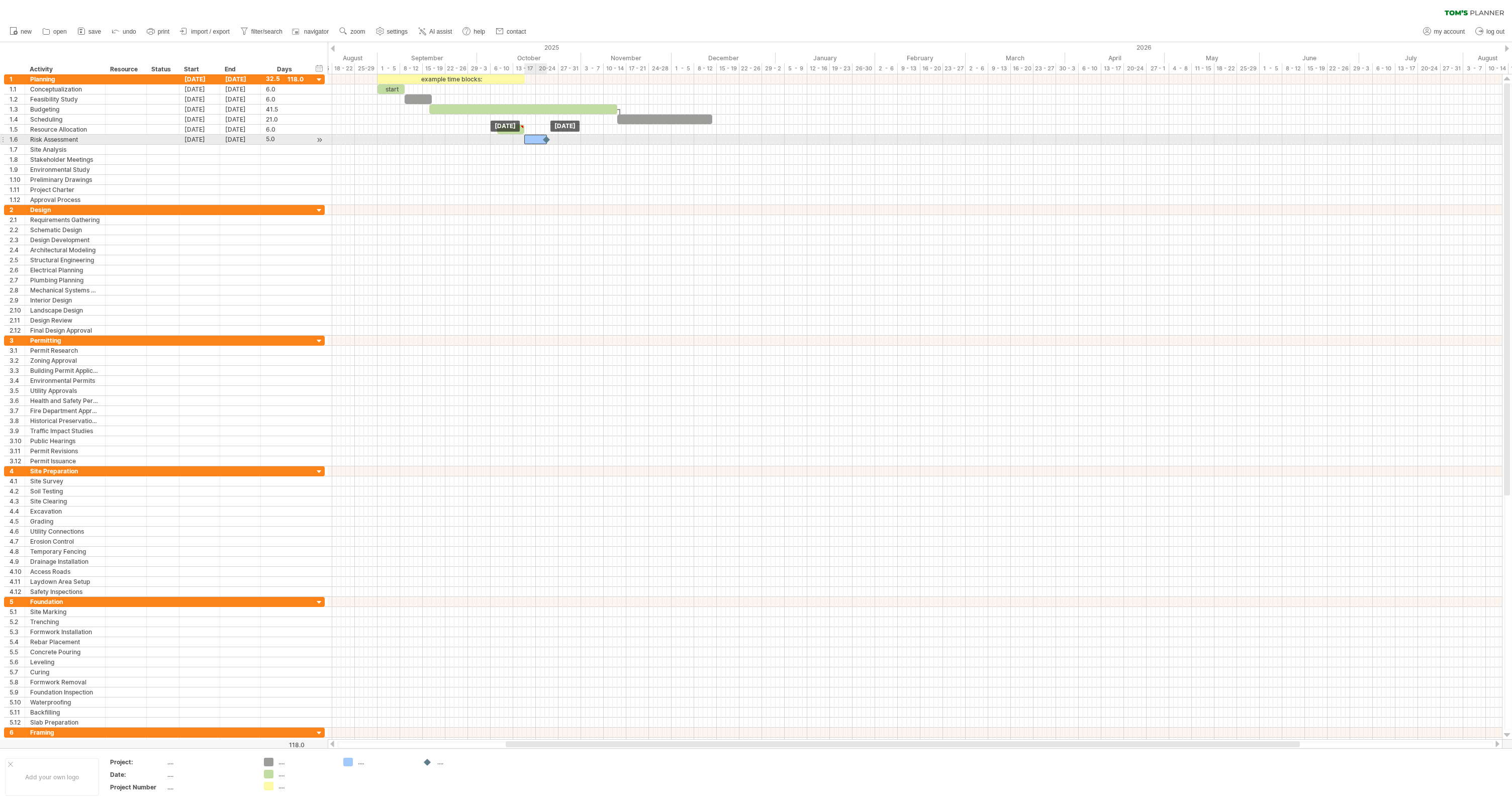
click at [532, 139] on div at bounding box center [536, 140] width 22 height 10
drag, startPoint x: 547, startPoint y: 139, endPoint x: 579, endPoint y: 140, distance: 32.0
click at [555, 140] on div at bounding box center [549, 140] width 11 height 10
drag, startPoint x: 546, startPoint y: 136, endPoint x: 601, endPoint y: 137, distance: 55.0
click at [602, 137] on span at bounding box center [604, 140] width 4 height 10
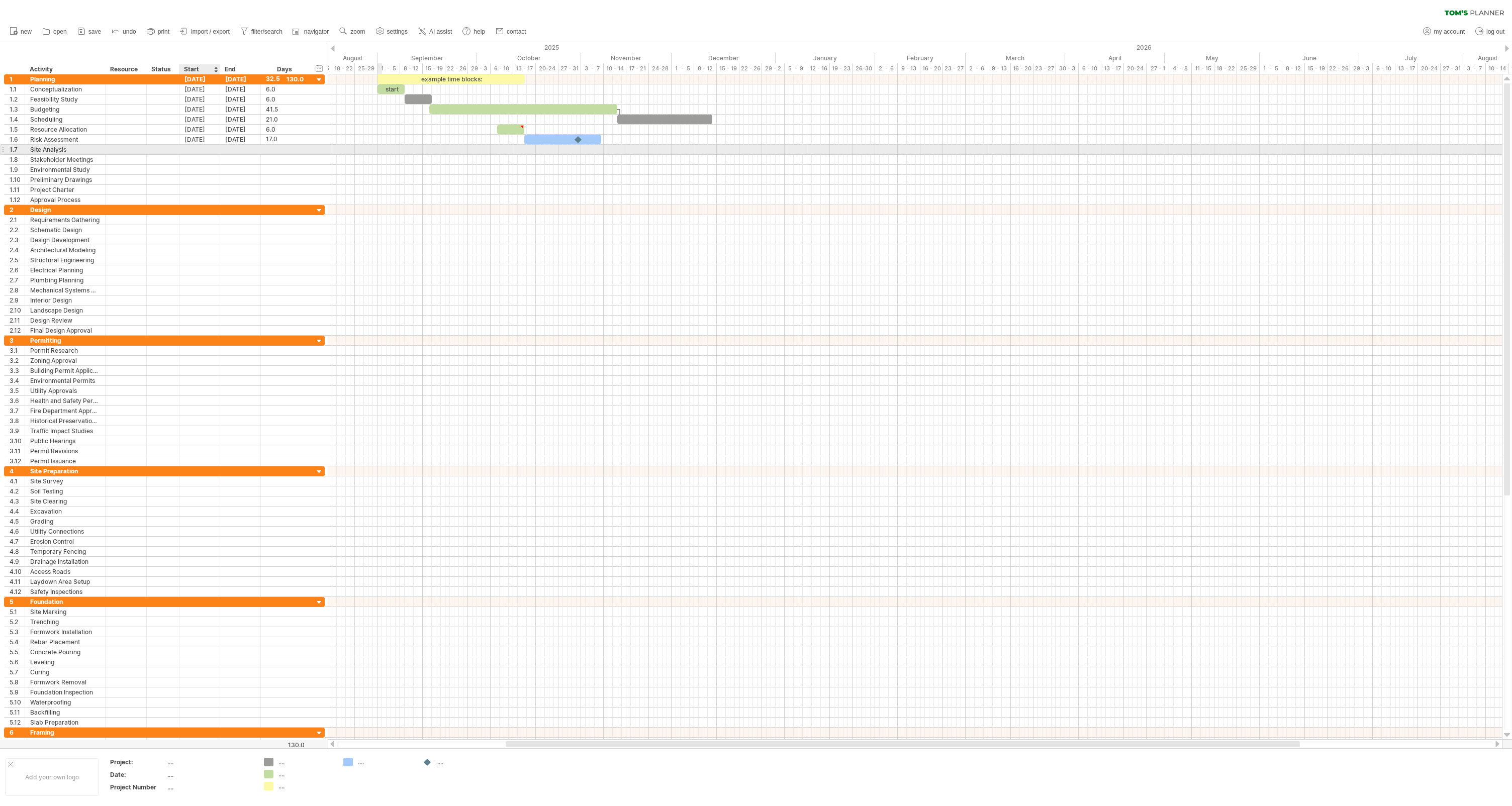
click at [199, 147] on div at bounding box center [200, 150] width 41 height 10
click at [232, 213] on link "12" at bounding box center [235, 211] width 8 height 10
drag, startPoint x: 617, startPoint y: 149, endPoint x: 671, endPoint y: 151, distance: 54.0
click at [671, 151] on span at bounding box center [671, 150] width 4 height 10
click at [661, 165] on div at bounding box center [915, 170] width 1174 height 10
